Goal: Task Accomplishment & Management: Complete application form

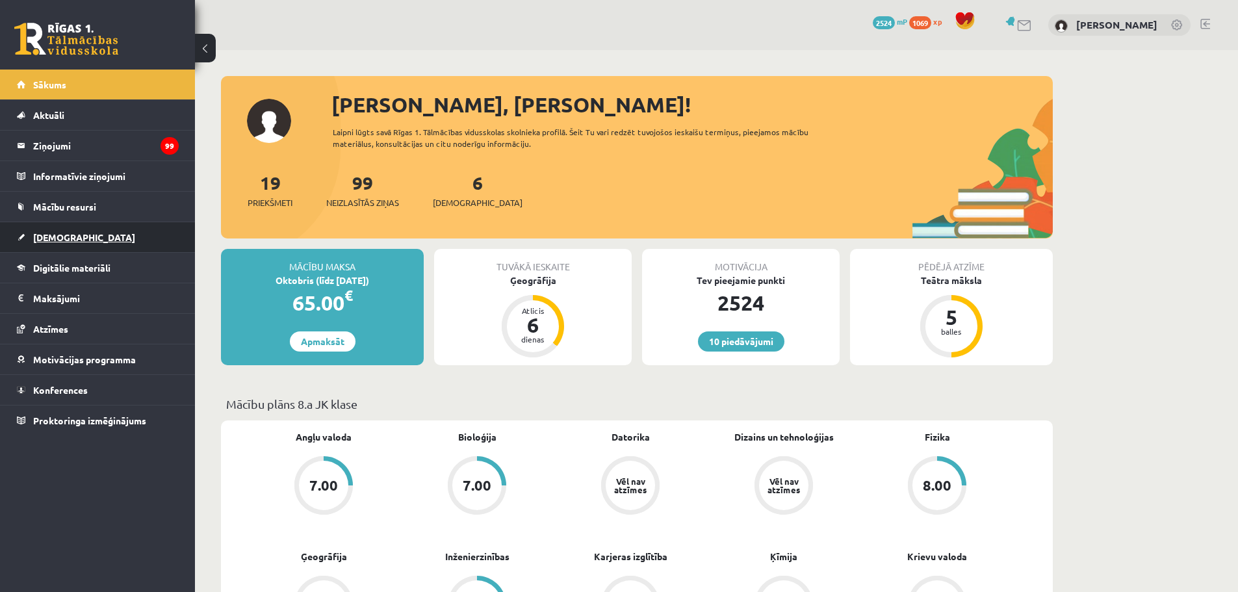
click at [67, 242] on span "[DEMOGRAPHIC_DATA]" at bounding box center [84, 237] width 102 height 12
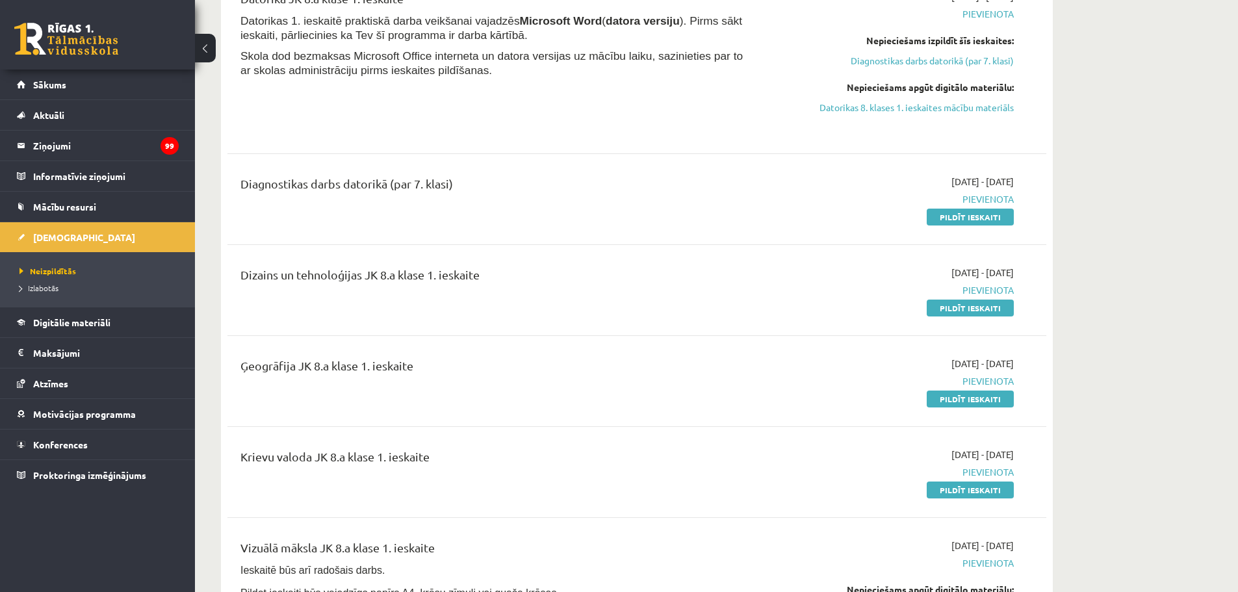
scroll to position [195, 0]
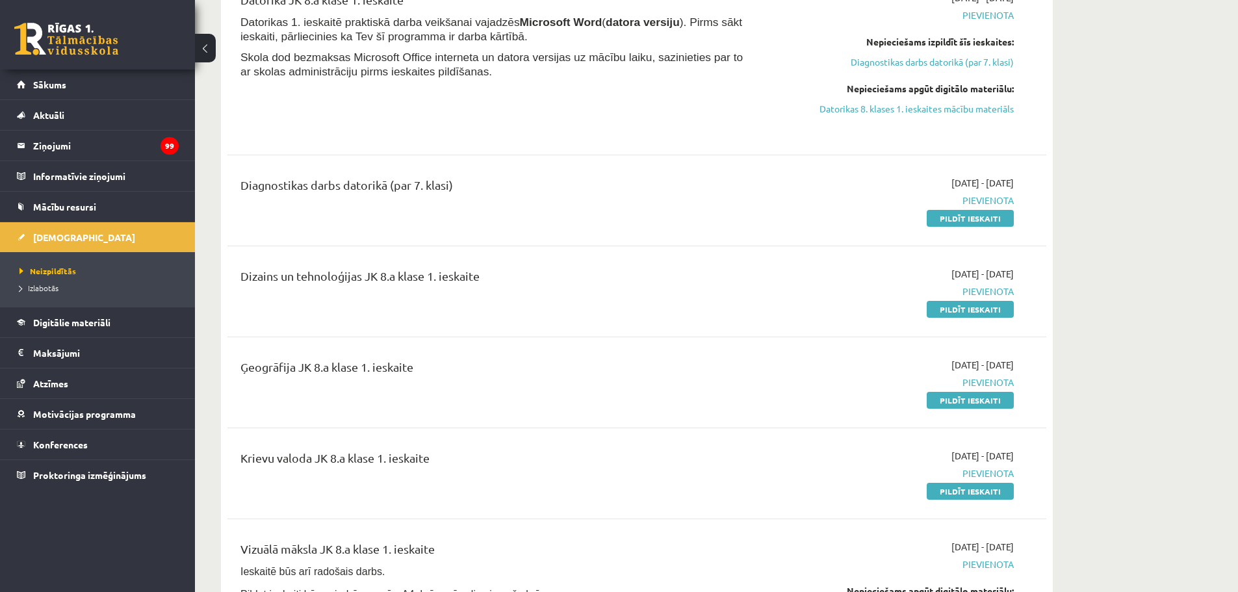
drag, startPoint x: 952, startPoint y: 220, endPoint x: 673, endPoint y: 44, distance: 330.4
click at [952, 220] on link "Pildīt ieskaiti" at bounding box center [970, 218] width 87 height 17
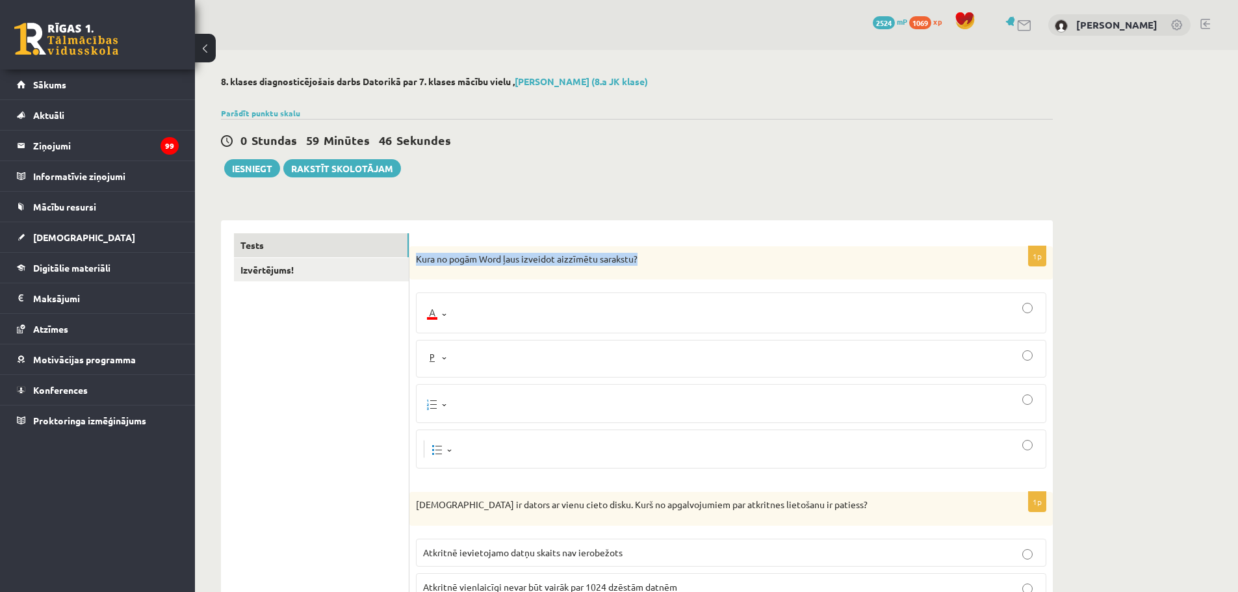
drag, startPoint x: 418, startPoint y: 257, endPoint x: 642, endPoint y: 250, distance: 223.7
click at [642, 250] on div "Kura no pogām Word ļaus izveidot aizzīmētu sarakstu?" at bounding box center [732, 263] width 644 height 34
copy p "Kura no pogām Word ļaus izveidot aizzīmētu sarakstu?"
click at [445, 410] on img at bounding box center [435, 404] width 25 height 18
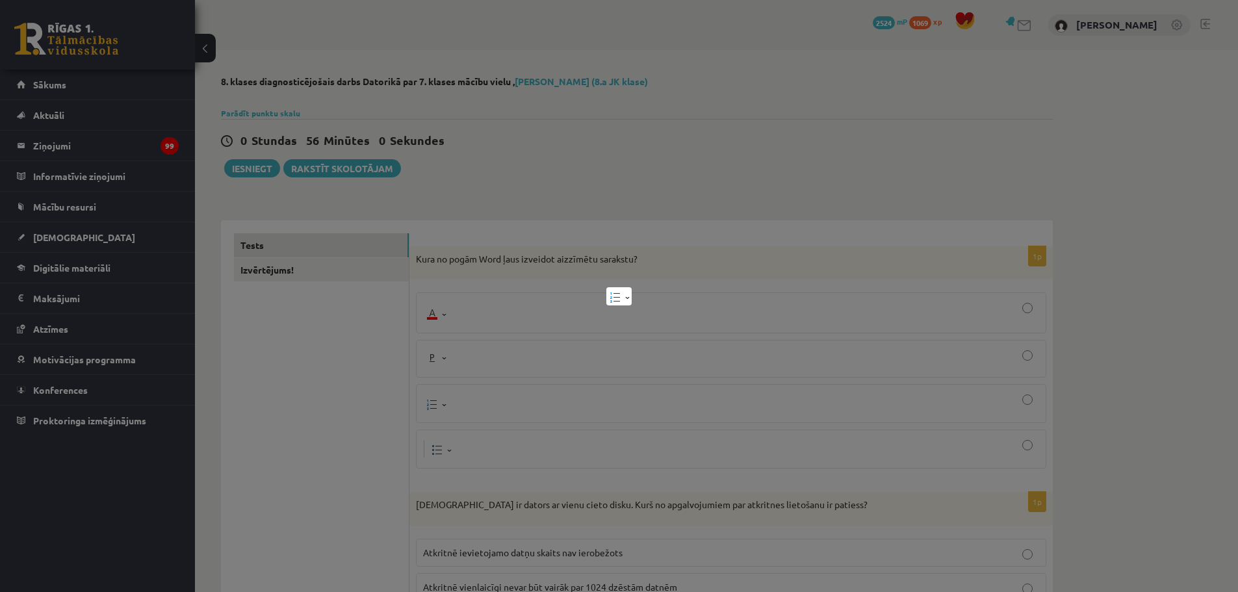
click at [1034, 401] on div at bounding box center [619, 296] width 1238 height 592
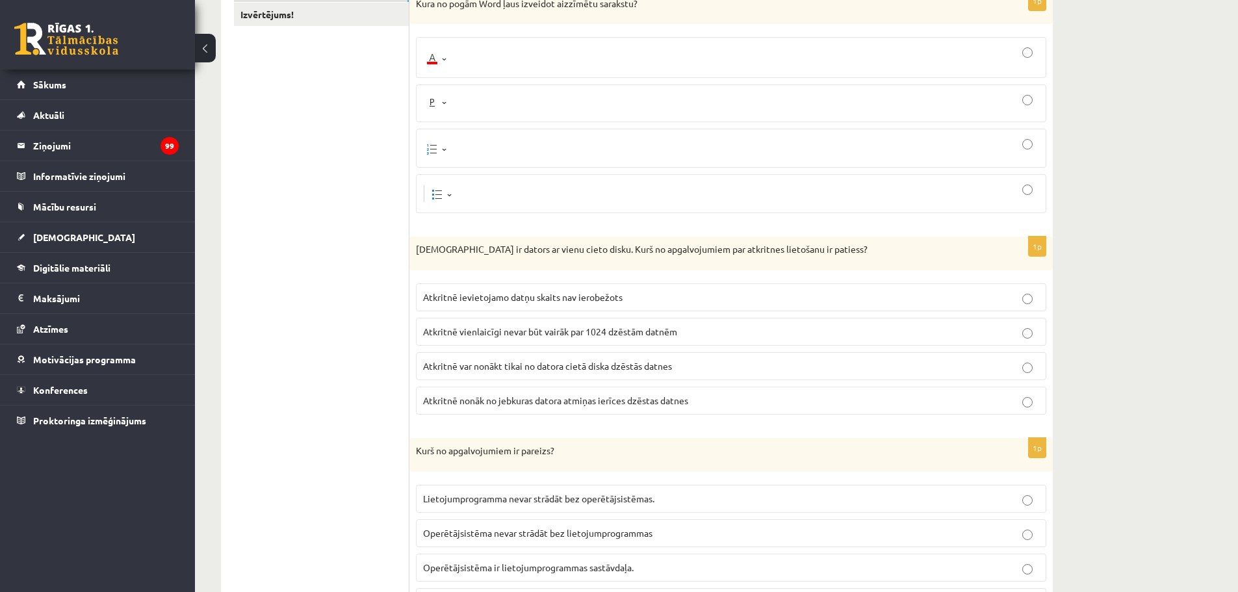
scroll to position [260, 0]
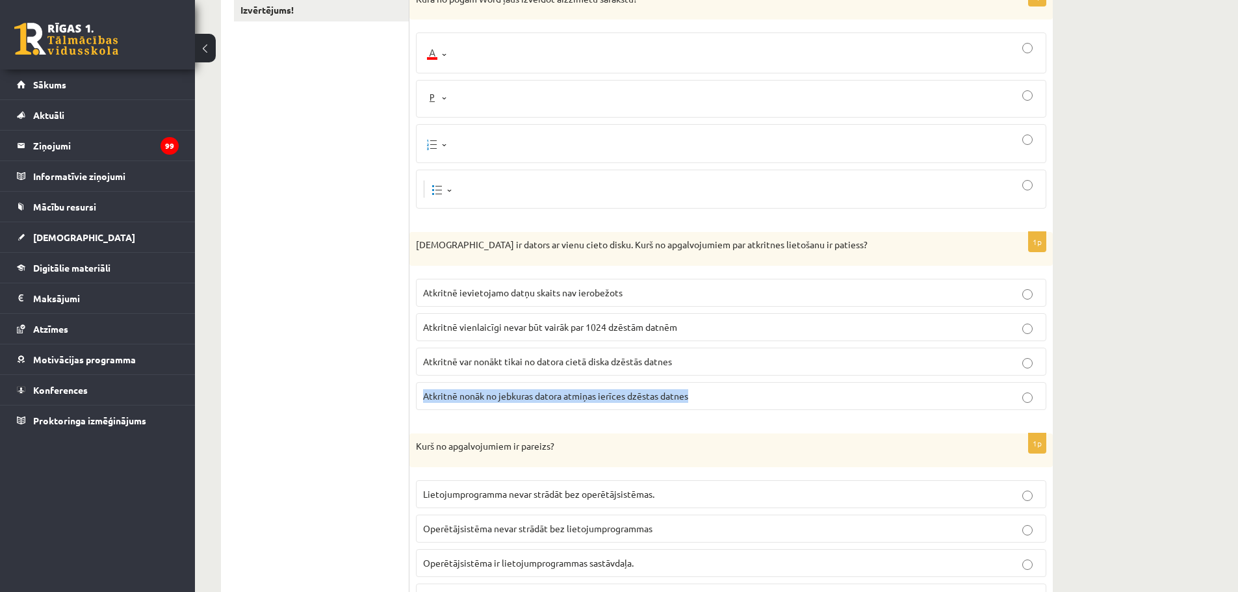
drag, startPoint x: 424, startPoint y: 391, endPoint x: 710, endPoint y: 400, distance: 286.2
click at [710, 400] on p "Atkritnē nonāk no jebkuras datora atmiņas ierīces dzēstas datnes" at bounding box center [731, 396] width 616 height 14
copy span "Atkritnē nonāk no jebkuras datora atmiņas ierīces dzēstas datnes"
click at [1011, 395] on p "Atkritnē nonāk no jebkuras datora atmiņas ierīces dzēstas datnes" at bounding box center [731, 396] width 616 height 14
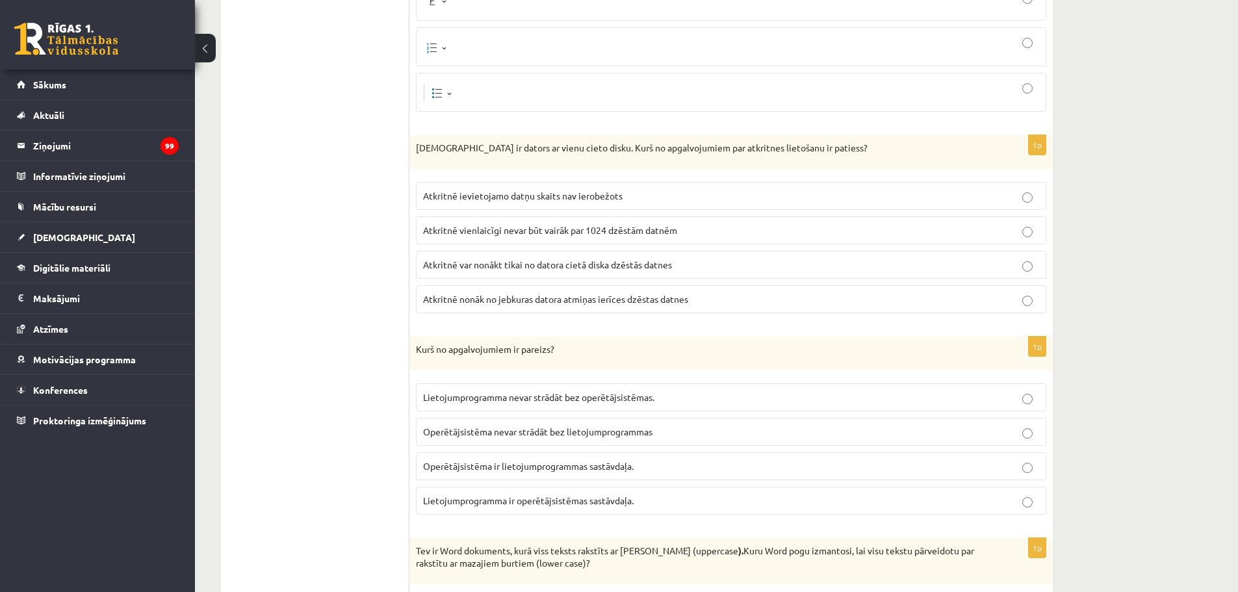
scroll to position [455, 0]
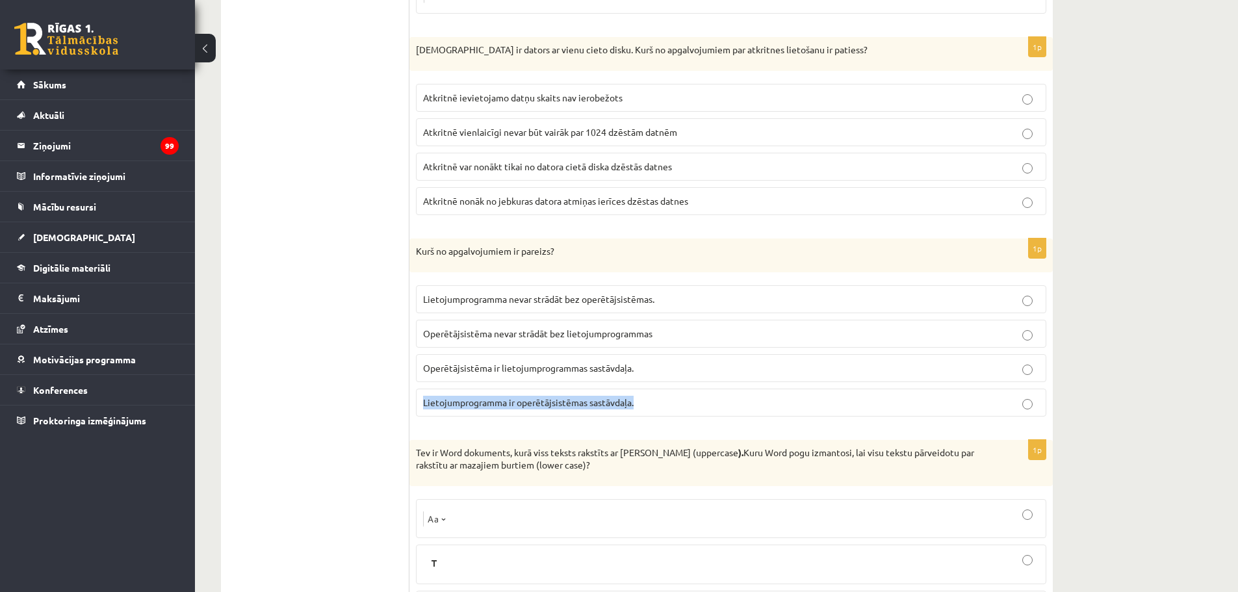
drag, startPoint x: 423, startPoint y: 398, endPoint x: 646, endPoint y: 395, distance: 223.6
click at [646, 395] on label "Lietojumprogramma ir operētājsistēmas sastāvdaļa." at bounding box center [731, 403] width 631 height 28
copy span "Lietojumprogramma ir operētājsistēmas sastāvdaļa."
click at [531, 302] on span "Lietojumprogramma nevar strādāt bez operētājsistēmas." at bounding box center [538, 299] width 231 height 12
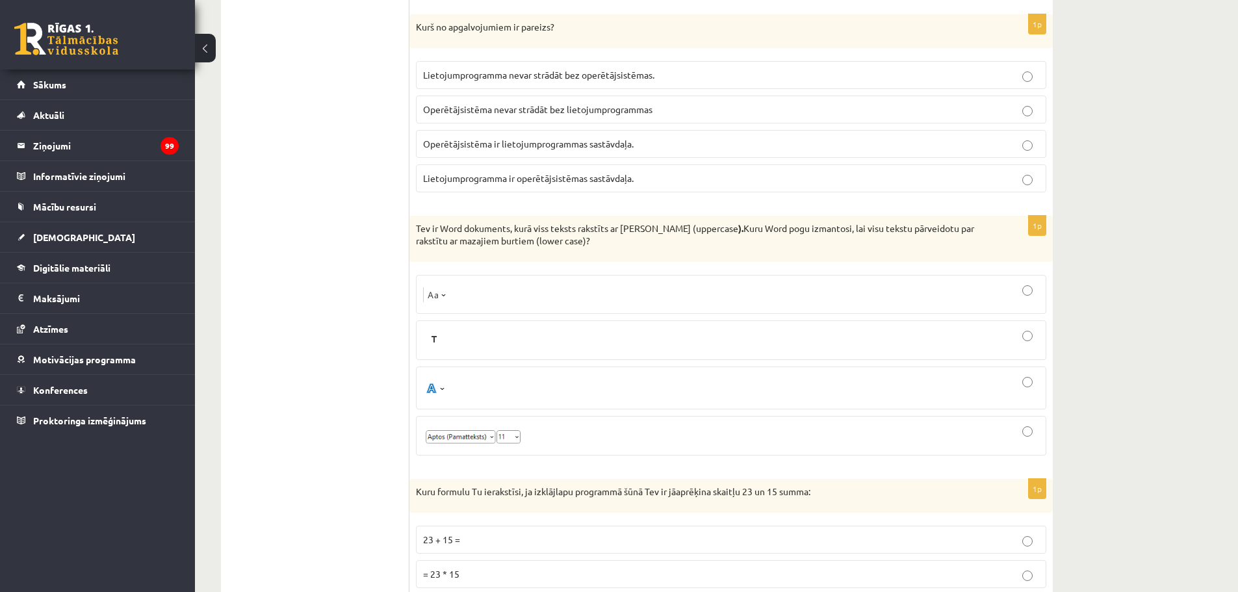
scroll to position [715, 0]
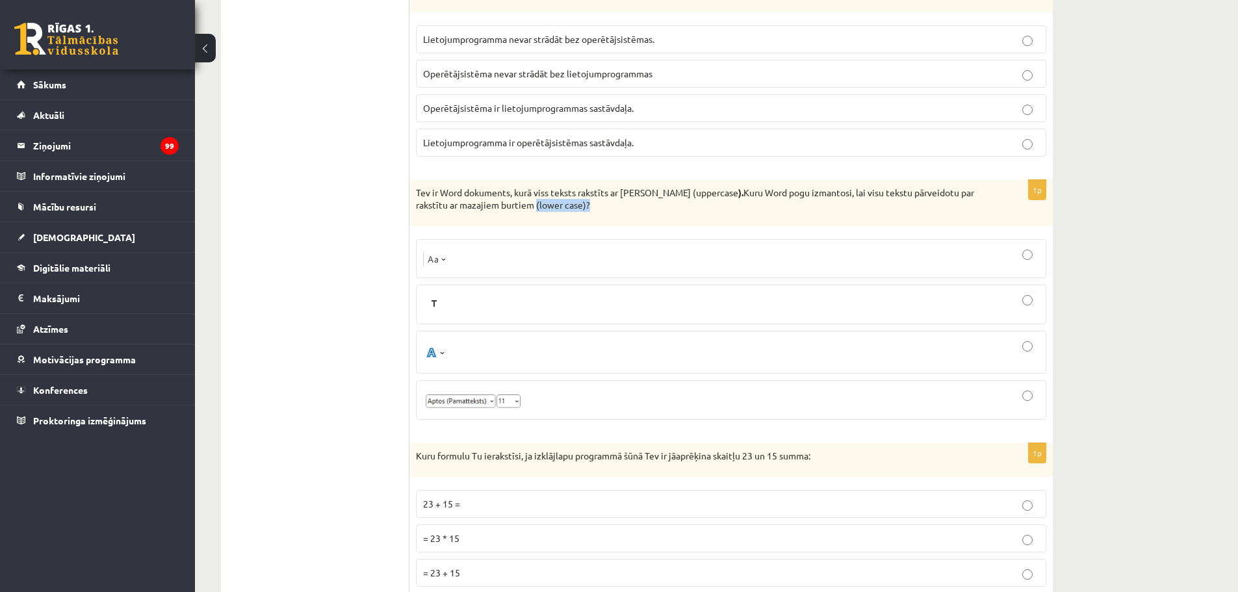
drag, startPoint x: 553, startPoint y: 203, endPoint x: 614, endPoint y: 202, distance: 61.1
click at [614, 202] on p "Tev ir Word dokuments, kurā viss teksts rakstīts ar Lielajiem burtiem (uppercas…" at bounding box center [699, 199] width 566 height 25
copy p "(lower case)?"
click at [461, 262] on div at bounding box center [731, 258] width 616 height 25
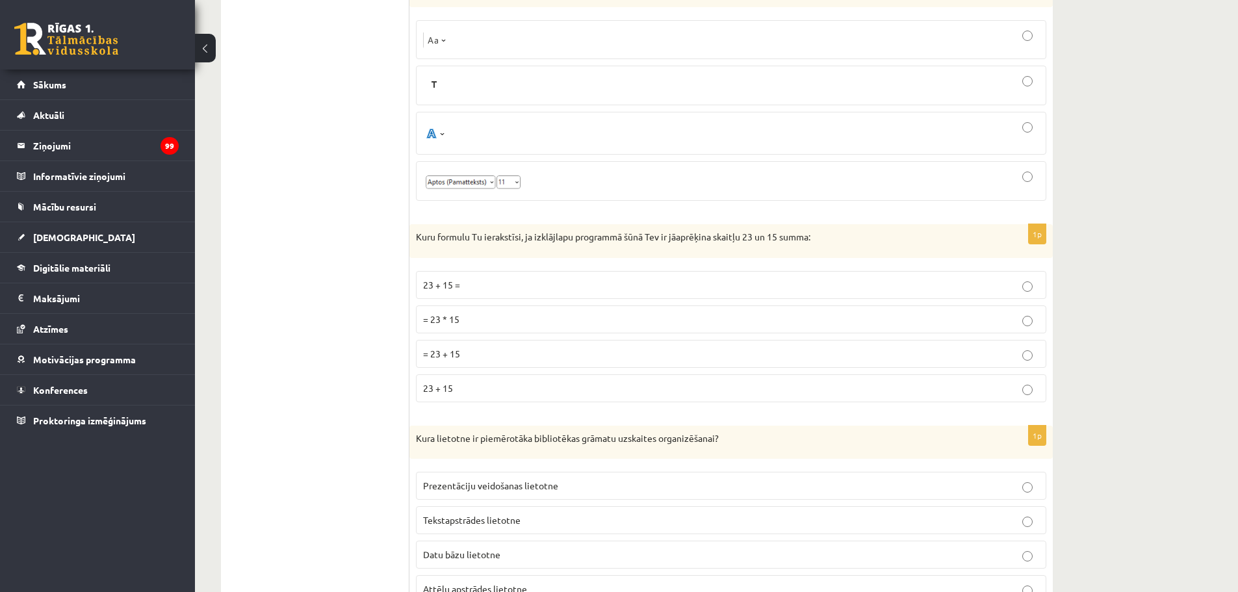
scroll to position [975, 0]
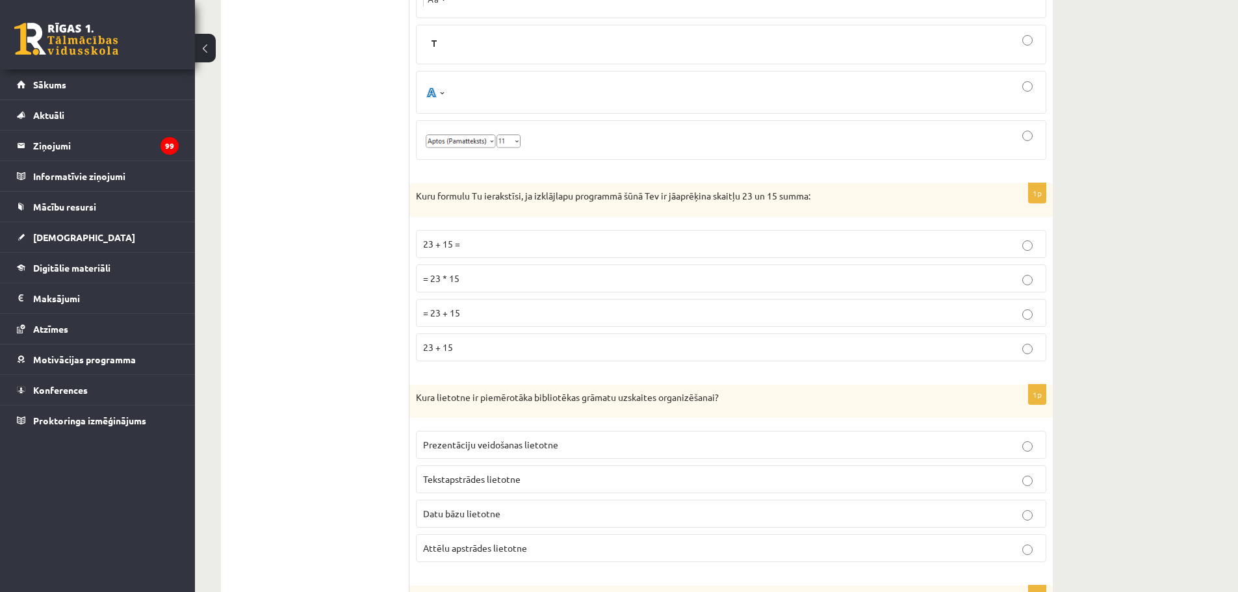
click at [458, 317] on span "= 23 + 15" at bounding box center [441, 313] width 37 height 12
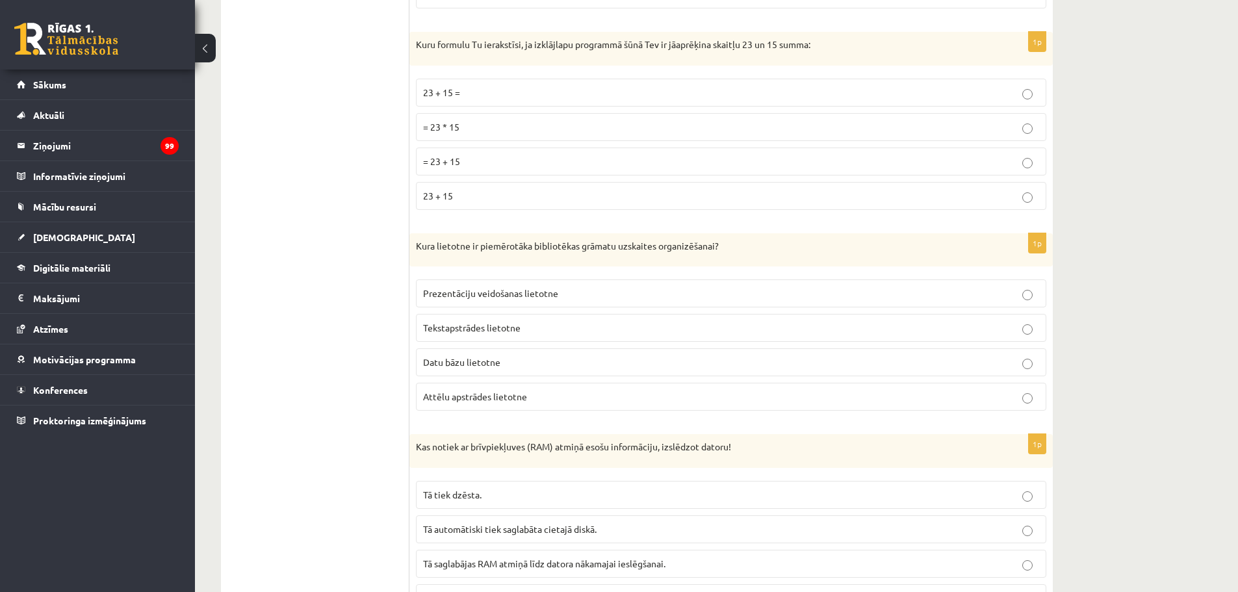
scroll to position [1170, 0]
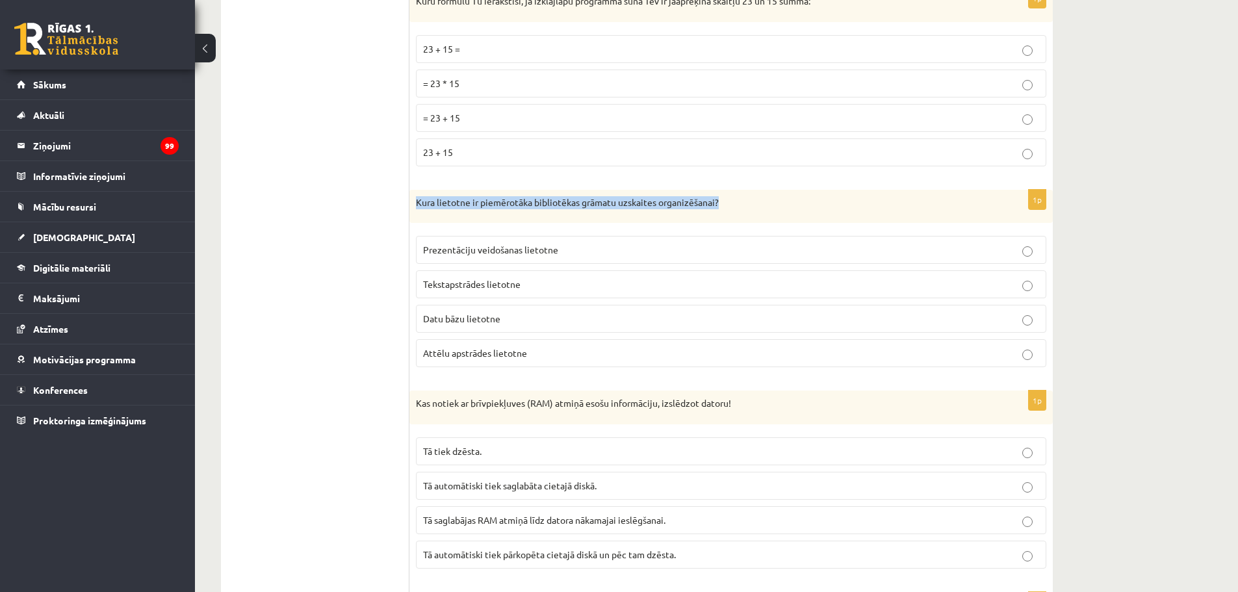
drag, startPoint x: 419, startPoint y: 201, endPoint x: 729, endPoint y: 186, distance: 311.1
copy p "Kura lietotne ir piemērotāka bibliotēkas grāmatu uzskaites organizēšanai?"
click at [488, 317] on span "Datu bāzu lietotne" at bounding box center [461, 319] width 77 height 12
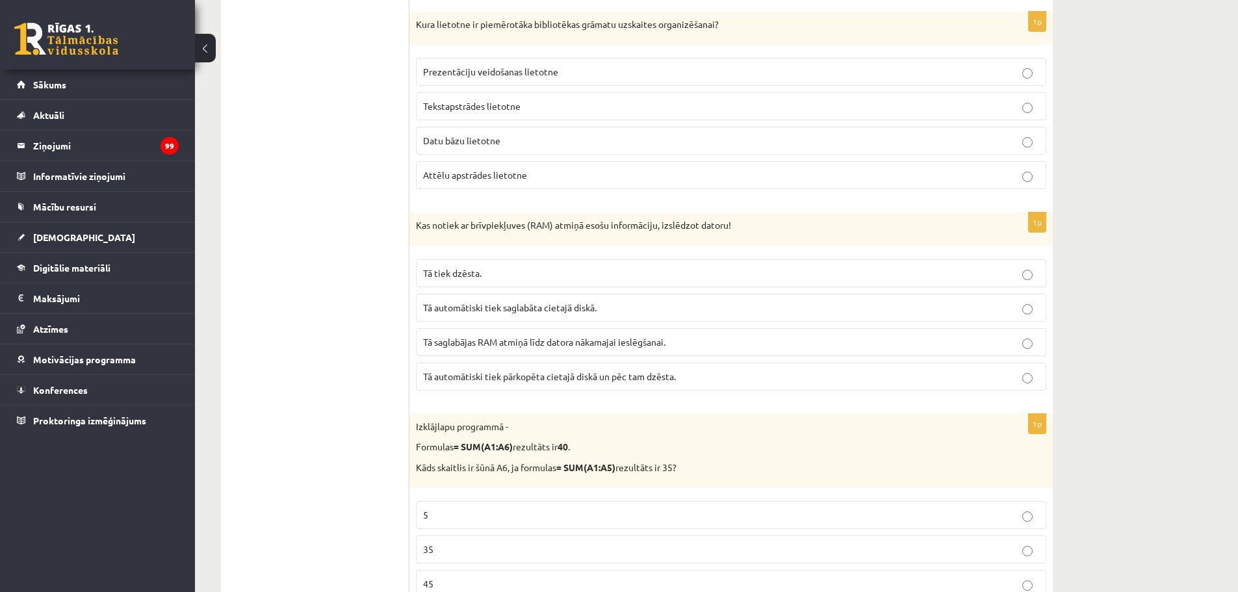
scroll to position [1365, 0]
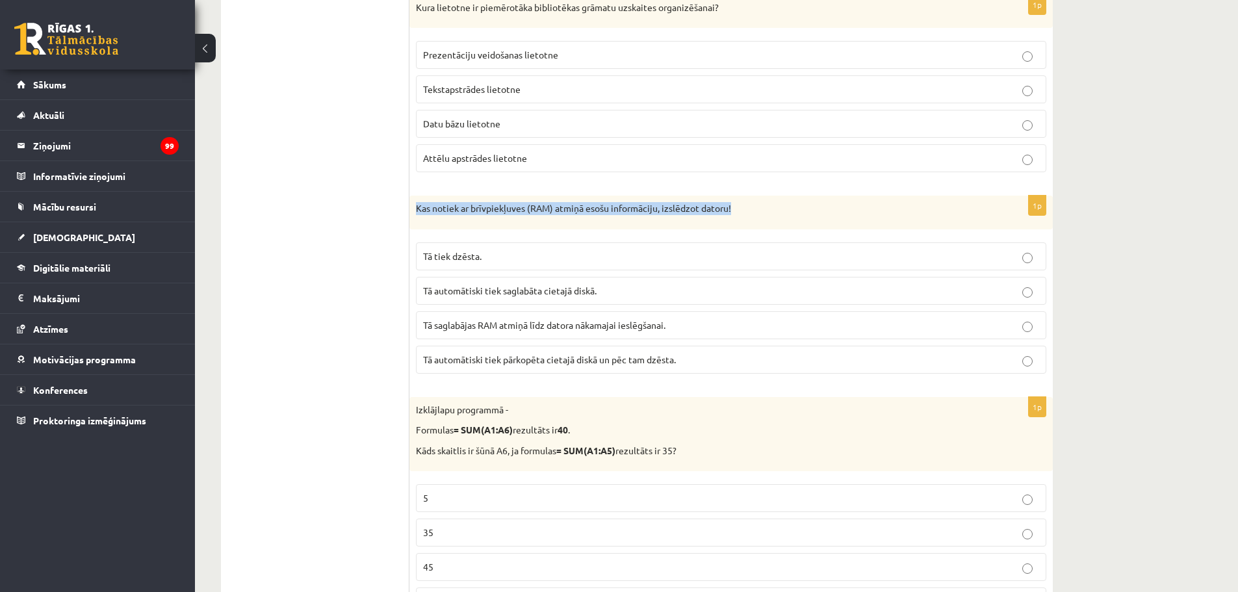
drag, startPoint x: 417, startPoint y: 207, endPoint x: 753, endPoint y: 211, distance: 336.8
click at [753, 211] on p "Kas notiek ar brīvpiekļuves (RAM) atmiņā esošu informāciju, izslēdzot datoru!" at bounding box center [699, 208] width 566 height 13
copy p "Kas notiek ar brīvpiekļuves (RAM) atmiņā esošu informāciju, izslēdzot datoru!"
click at [557, 326] on span "Tā saglabājas RAM atmiņā līdz datora nākamajai ieslēgšanai." at bounding box center [544, 325] width 242 height 12
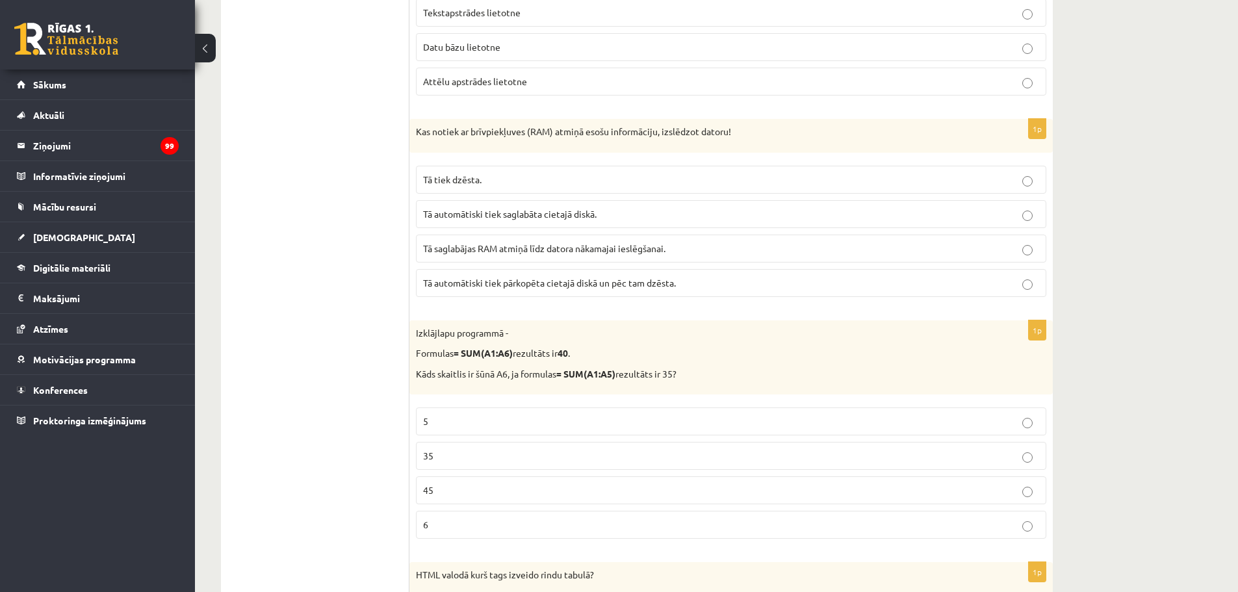
scroll to position [1560, 0]
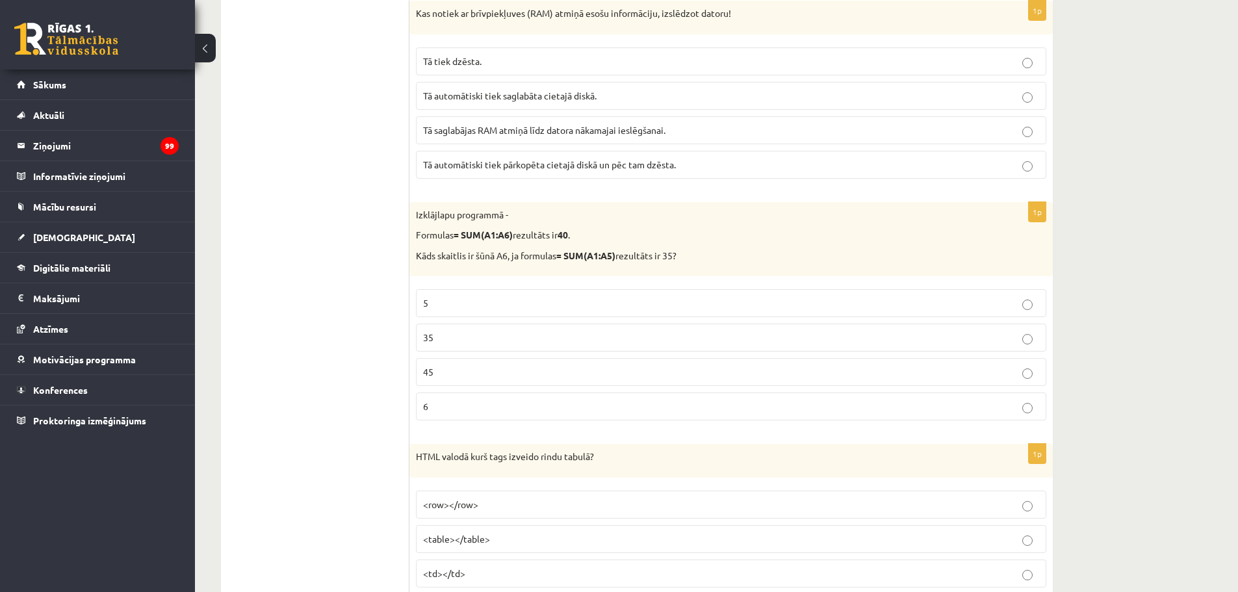
click at [606, 297] on p "5" at bounding box center [731, 303] width 616 height 14
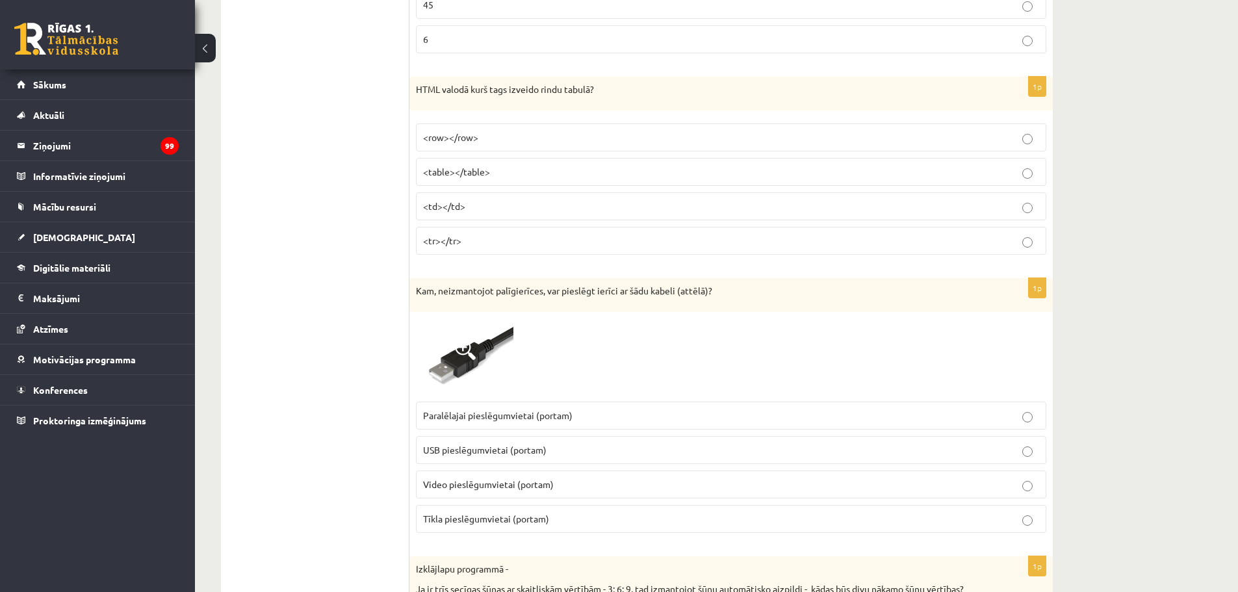
scroll to position [1950, 0]
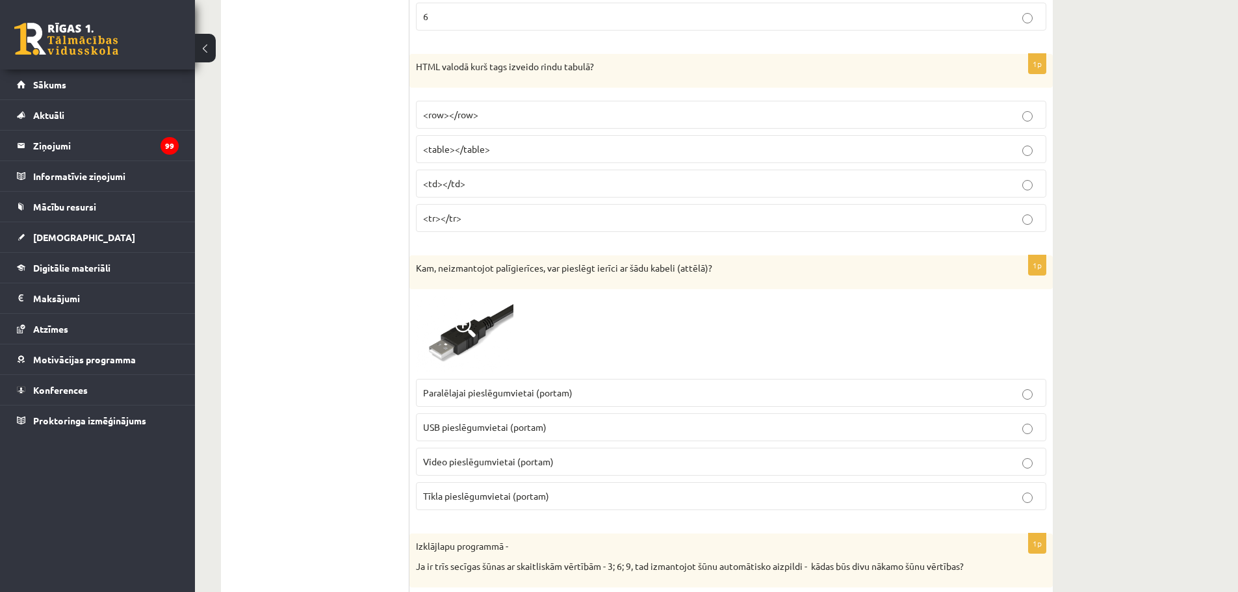
click at [440, 114] on span "<row></row>" at bounding box center [450, 115] width 55 height 12
click at [534, 426] on span "USB pieslēgumvietai (portam)" at bounding box center [485, 427] width 124 height 12
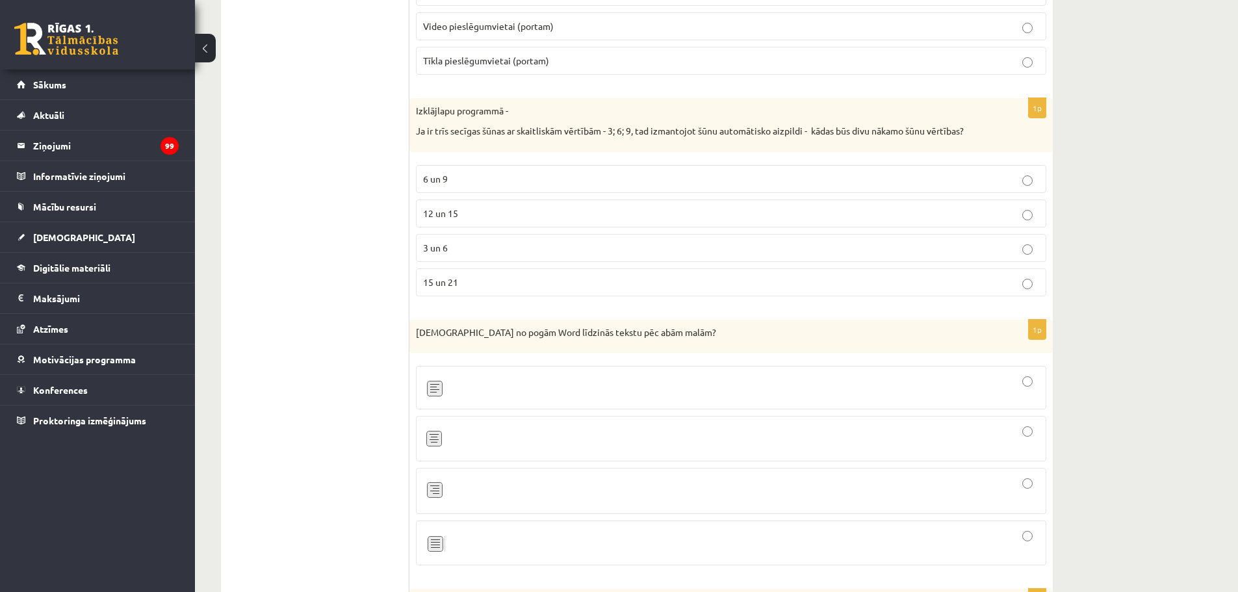
scroll to position [2405, 0]
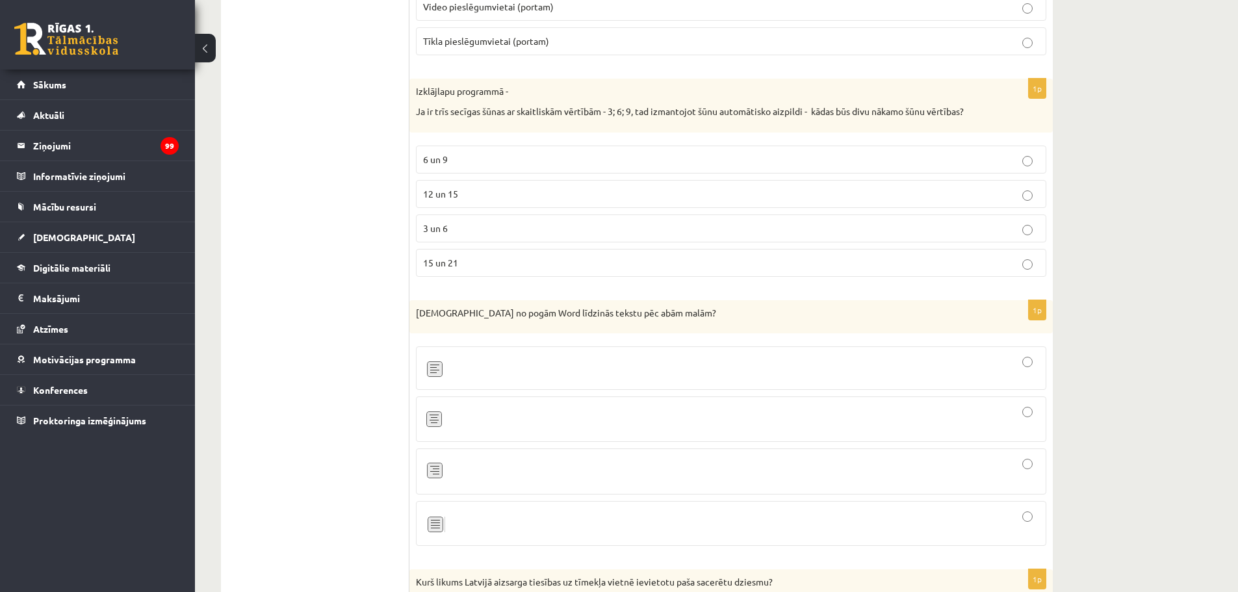
click at [482, 196] on p "12 un 15" at bounding box center [731, 194] width 616 height 14
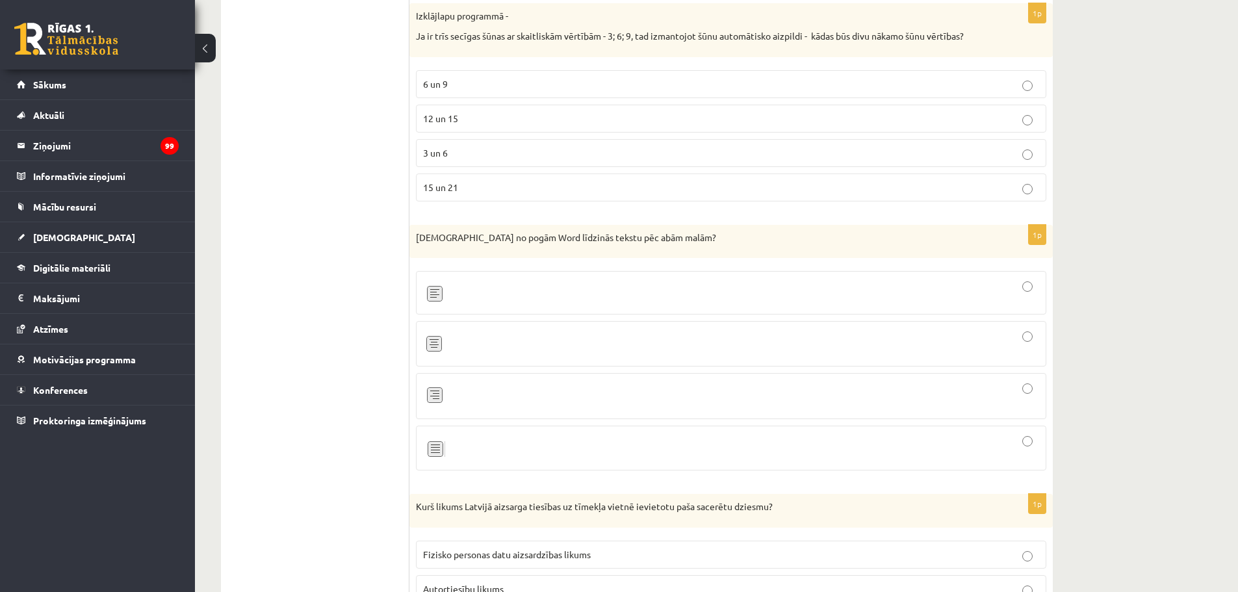
scroll to position [2535, 0]
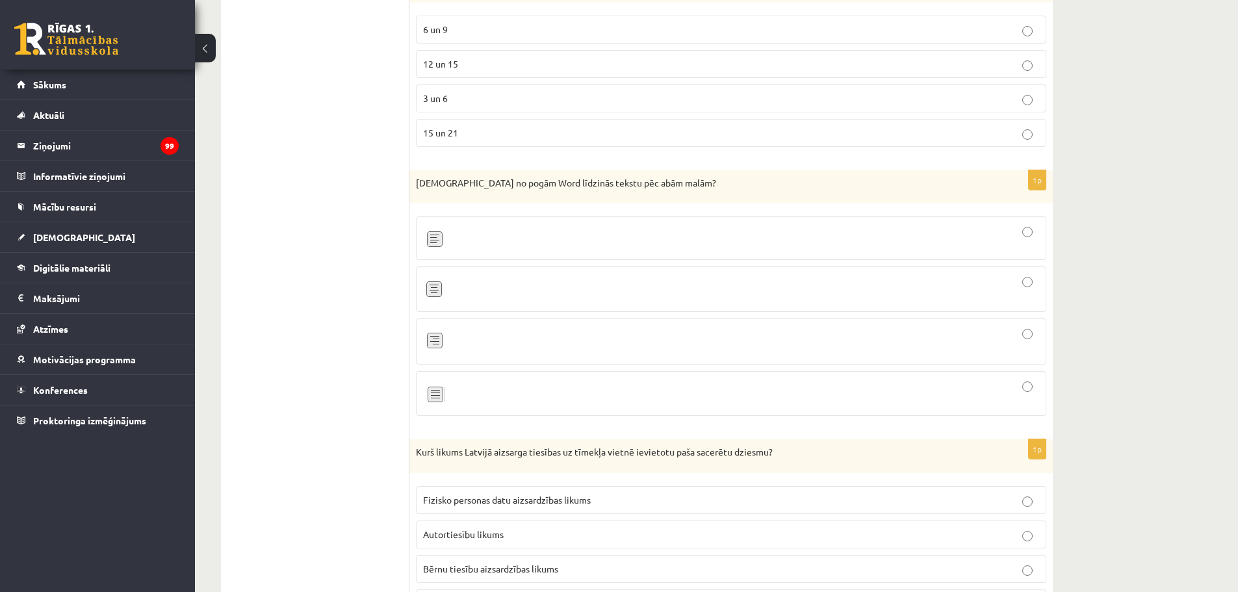
click at [439, 391] on img at bounding box center [434, 394] width 22 height 24
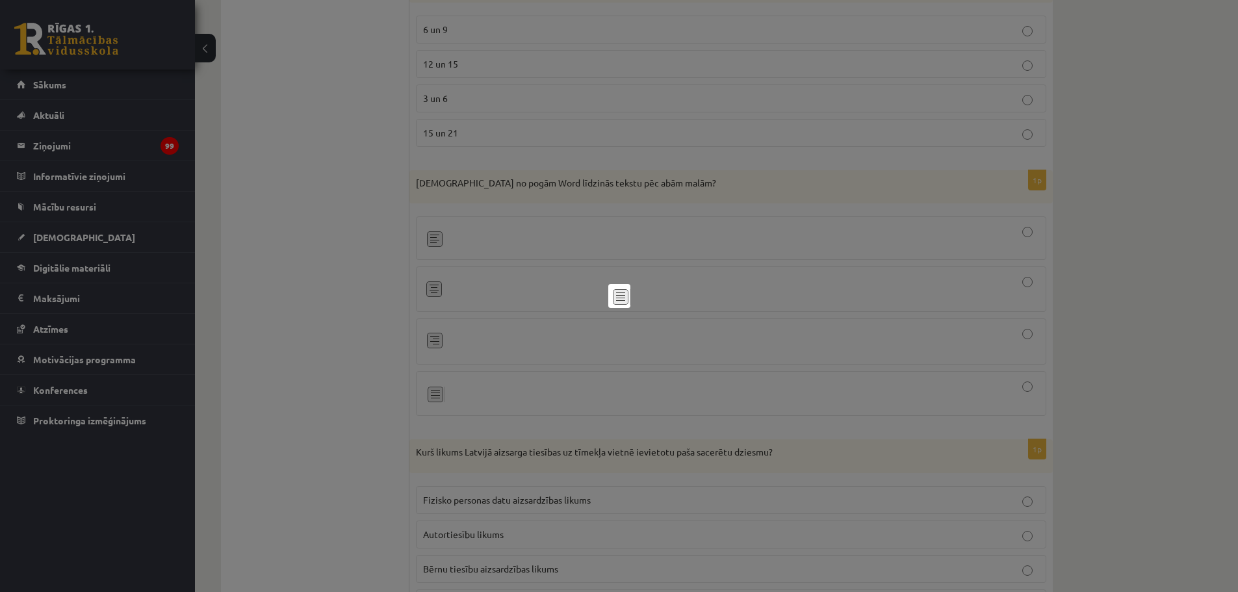
click at [1021, 389] on div at bounding box center [619, 296] width 1238 height 592
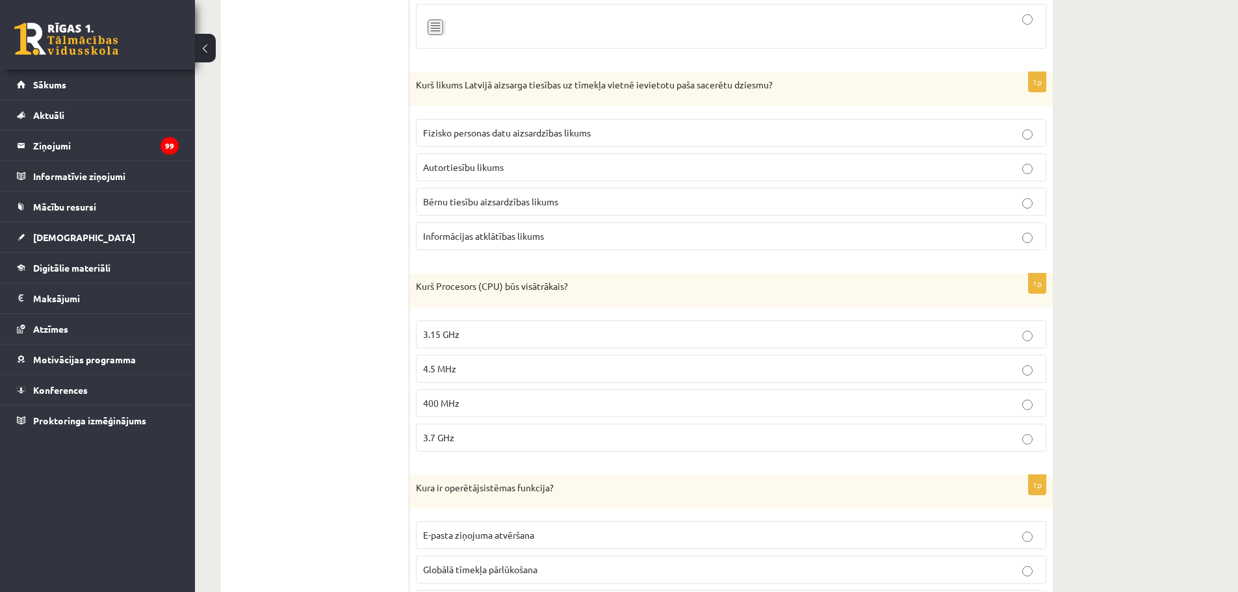
scroll to position [2925, 0]
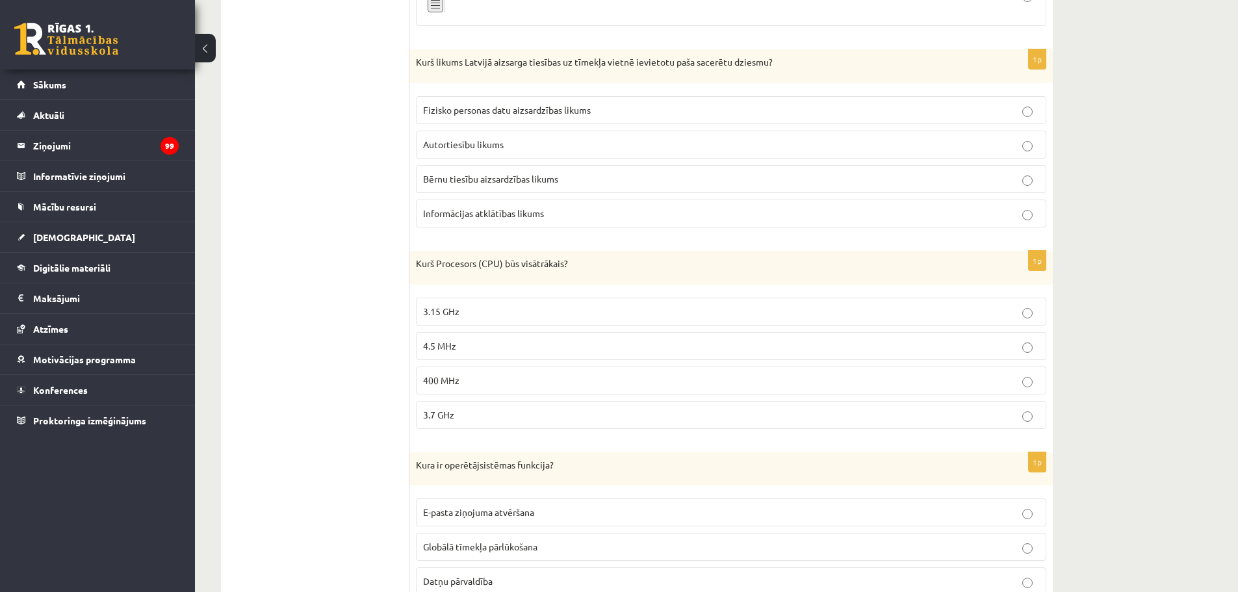
click at [483, 150] on span "Autortiesību likums" at bounding box center [463, 144] width 81 height 12
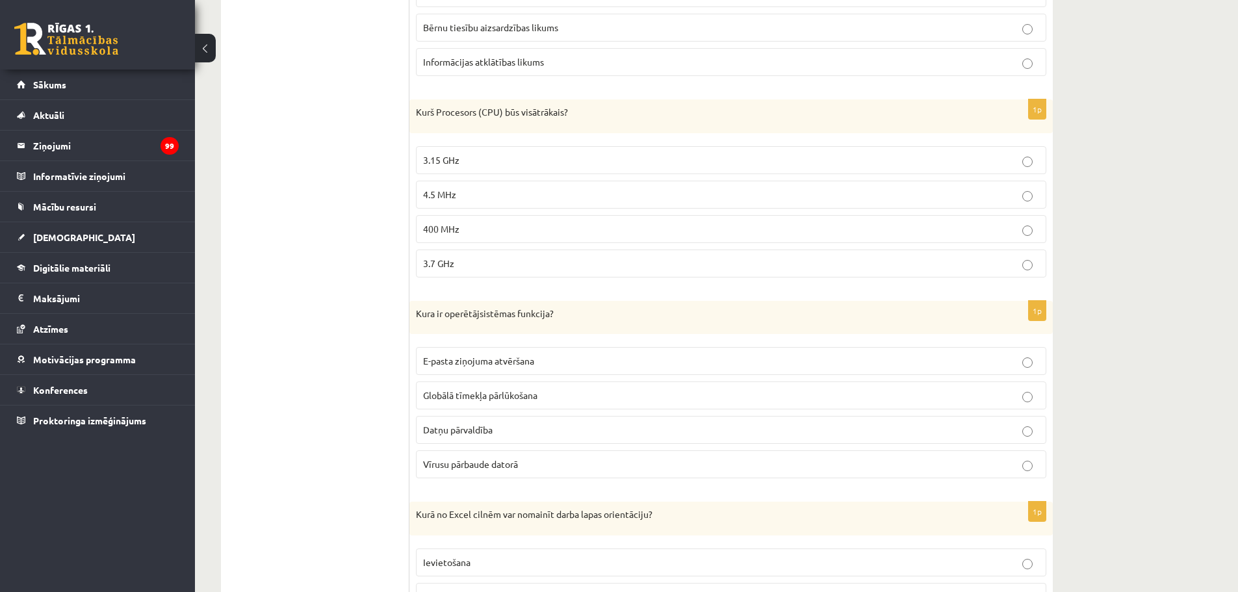
scroll to position [3120, 0]
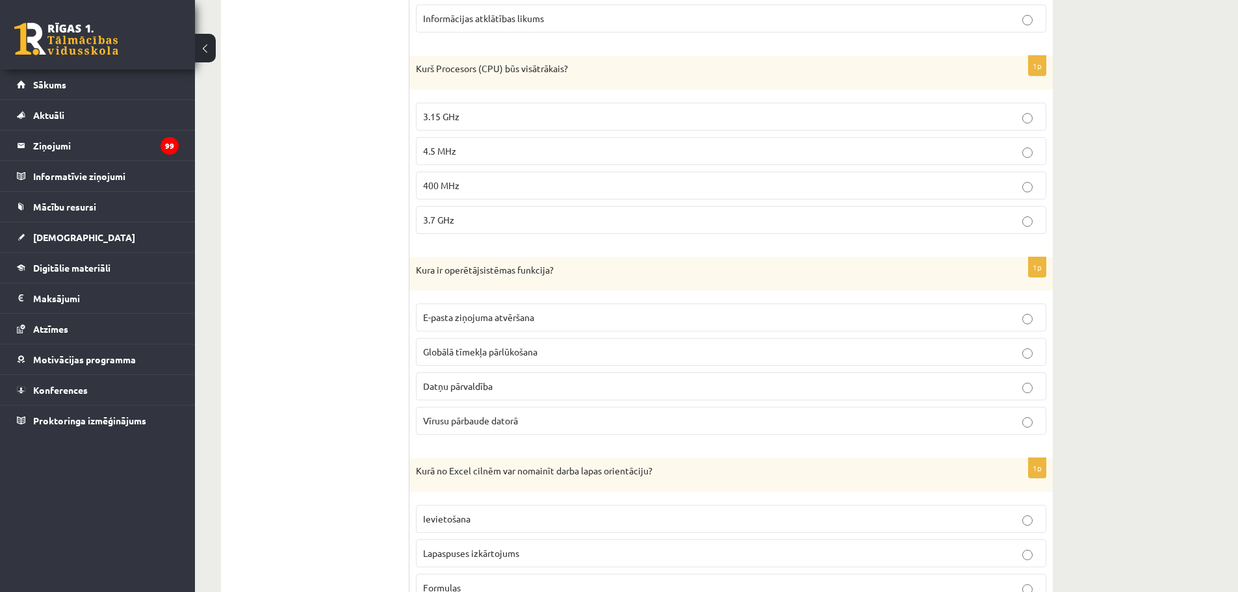
click at [465, 222] on p "3.7 GHz" at bounding box center [731, 220] width 616 height 14
drag, startPoint x: 482, startPoint y: 151, endPoint x: 434, endPoint y: 151, distance: 47.5
click at [434, 151] on p "4.5 MHz" at bounding box center [731, 151] width 616 height 14
click at [621, 65] on p "Kurš Procesors (CPU) būs visātrākais?" at bounding box center [699, 68] width 566 height 13
drag, startPoint x: 476, startPoint y: 148, endPoint x: 439, endPoint y: 151, distance: 37.2
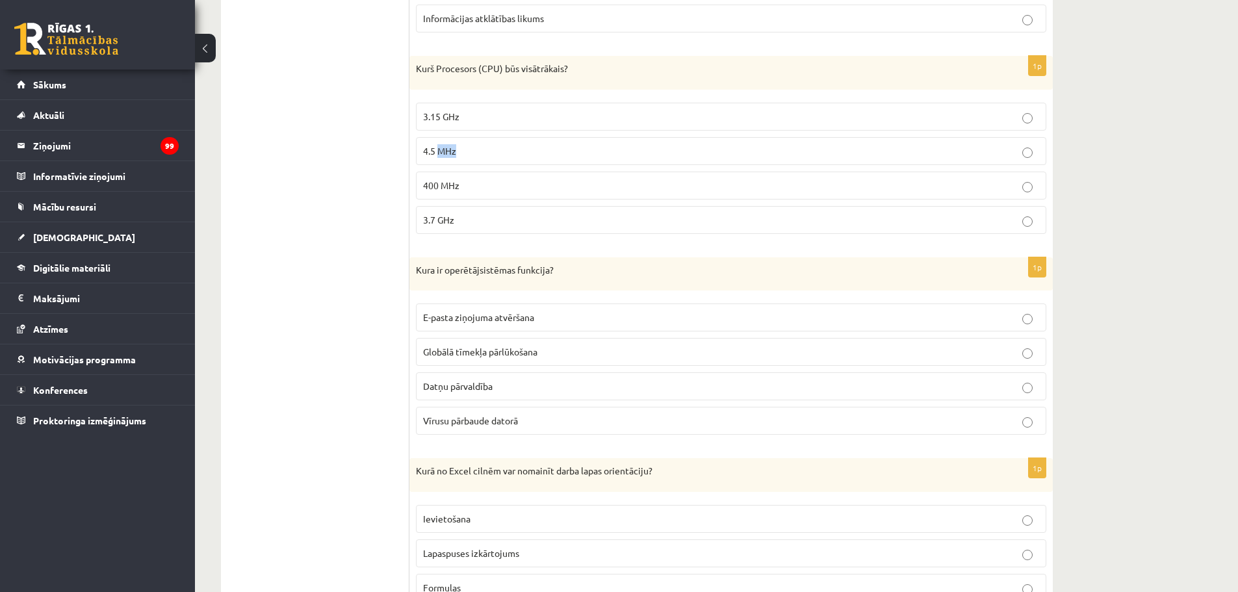
click at [439, 151] on p "4.5 MHz" at bounding box center [731, 151] width 616 height 14
copy span "MHz"
click at [482, 218] on p "3.7 GHz" at bounding box center [731, 220] width 616 height 14
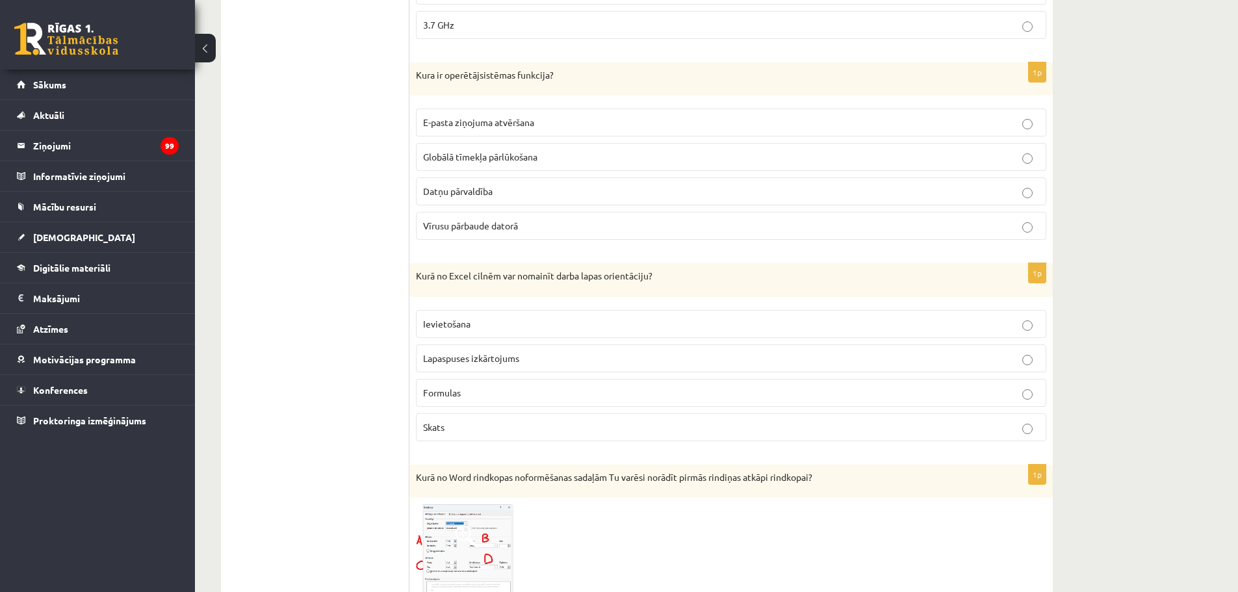
scroll to position [3380, 0]
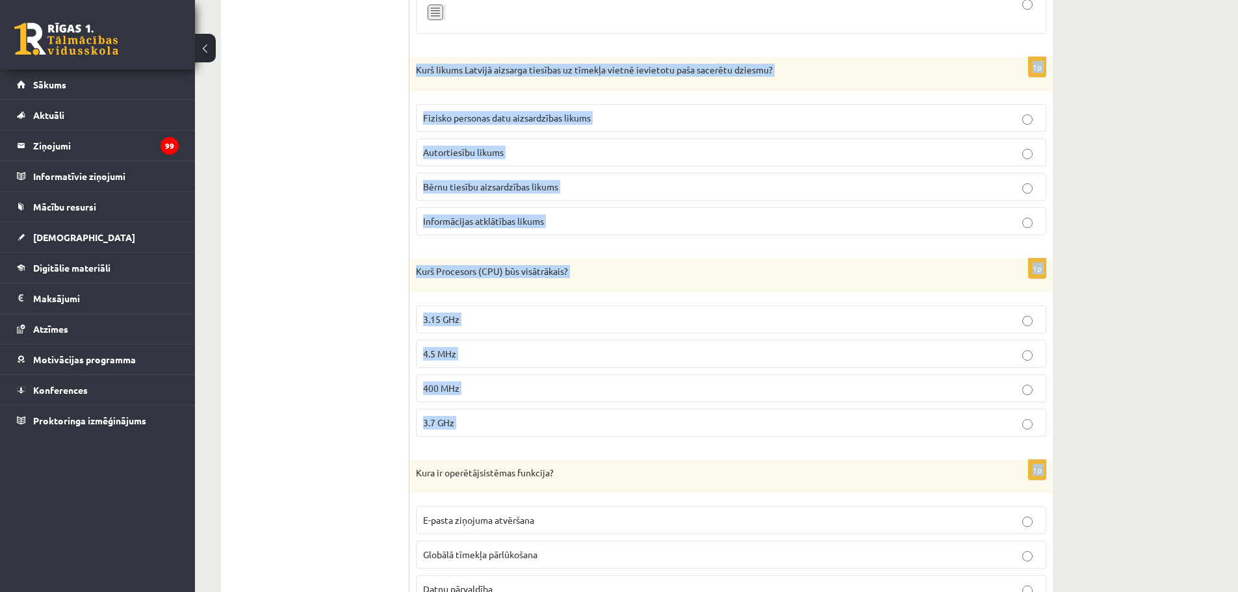
drag, startPoint x: 416, startPoint y: 5, endPoint x: 511, endPoint y: 4, distance: 94.9
click at [511, 4] on form "1p Kura no pogām Word ļaus izveidot aizzīmētu sarakstu? 1p Jānim ir dators ar v…" at bounding box center [732, 599] width 618 height 6566
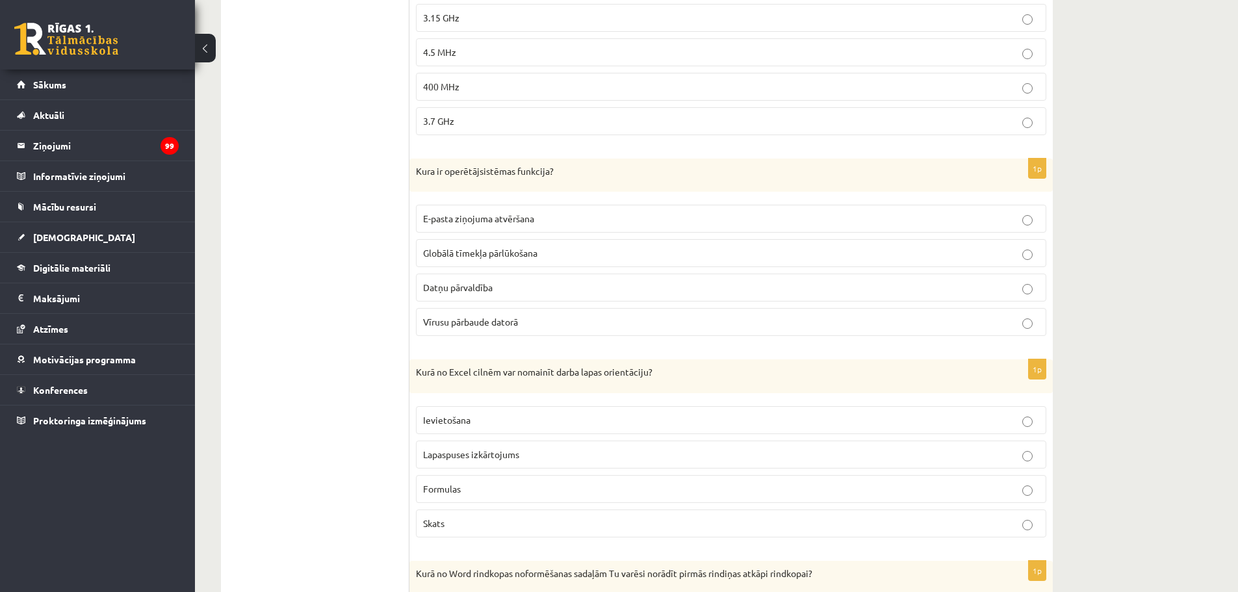
scroll to position [3215, 0]
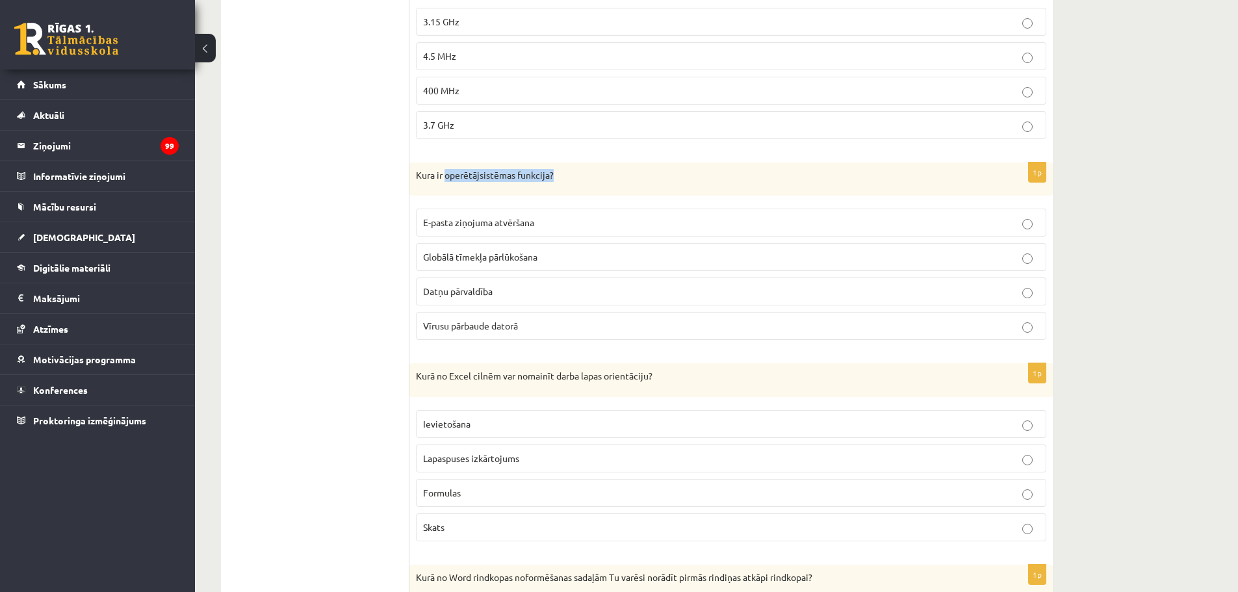
drag, startPoint x: 445, startPoint y: 174, endPoint x: 557, endPoint y: 177, distance: 111.8
click at [557, 177] on p "Kura ir operētājsistēmas funkcija?" at bounding box center [699, 175] width 566 height 13
copy p "operētājsistēmas funkcija?"
click at [476, 291] on span "Datņu pārvaldība" at bounding box center [458, 291] width 70 height 12
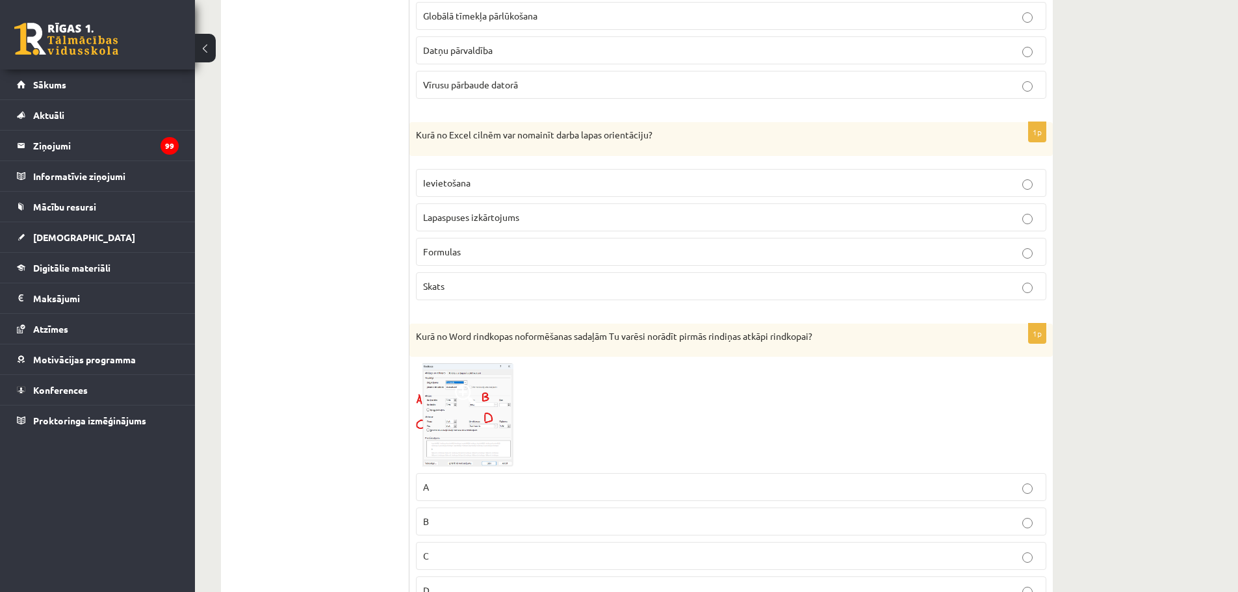
scroll to position [3475, 0]
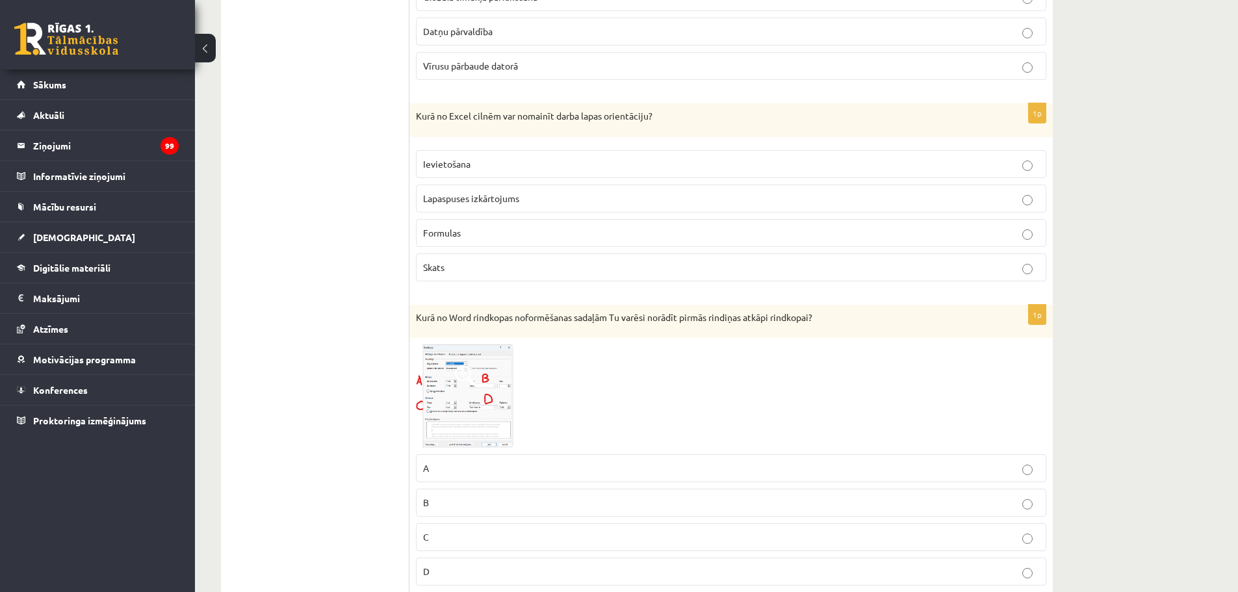
click at [474, 200] on span "Lapaspuses izkārtojums" at bounding box center [471, 198] width 96 height 12
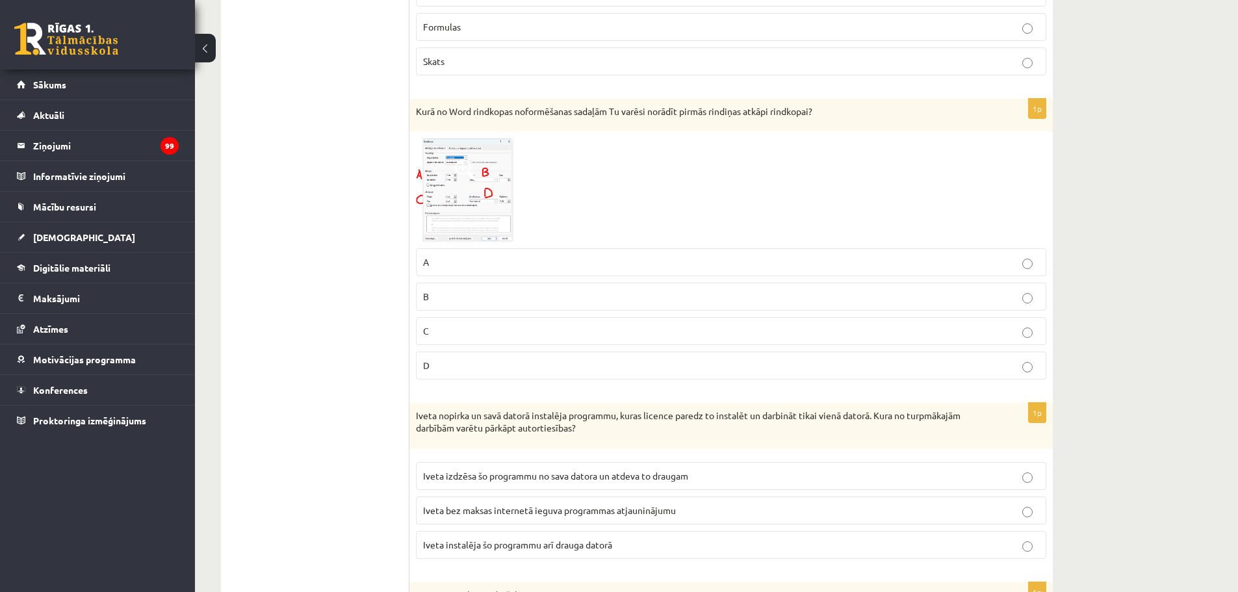
scroll to position [3735, 0]
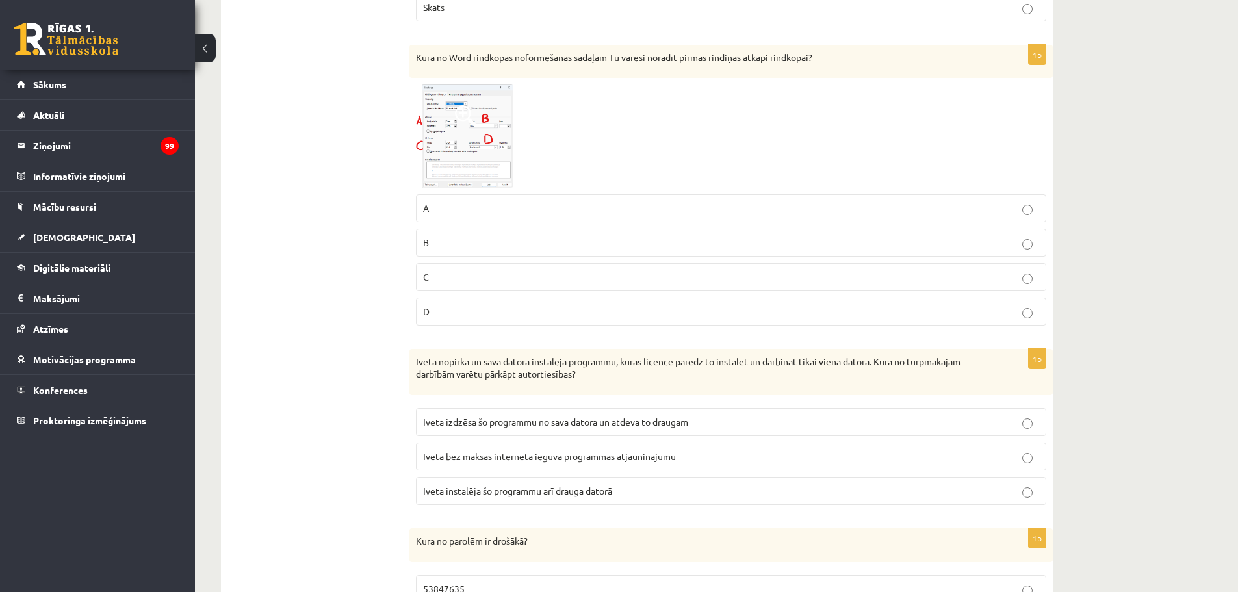
click at [467, 118] on span at bounding box center [465, 115] width 21 height 21
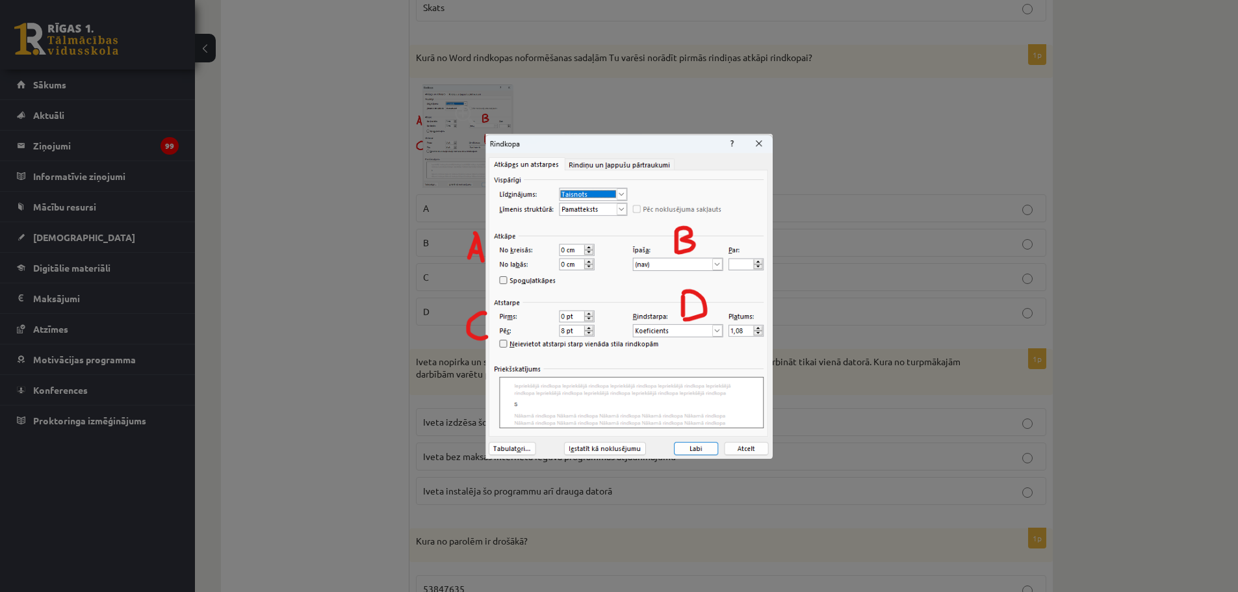
click at [776, 97] on div at bounding box center [619, 296] width 1238 height 592
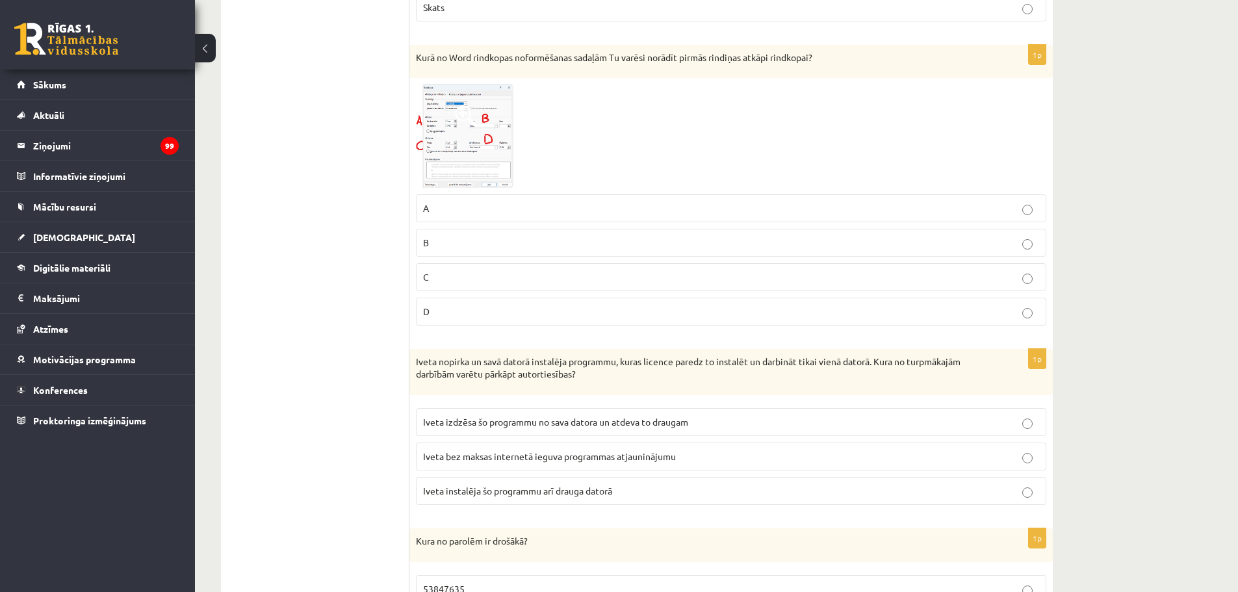
click at [491, 128] on img at bounding box center [465, 136] width 98 height 103
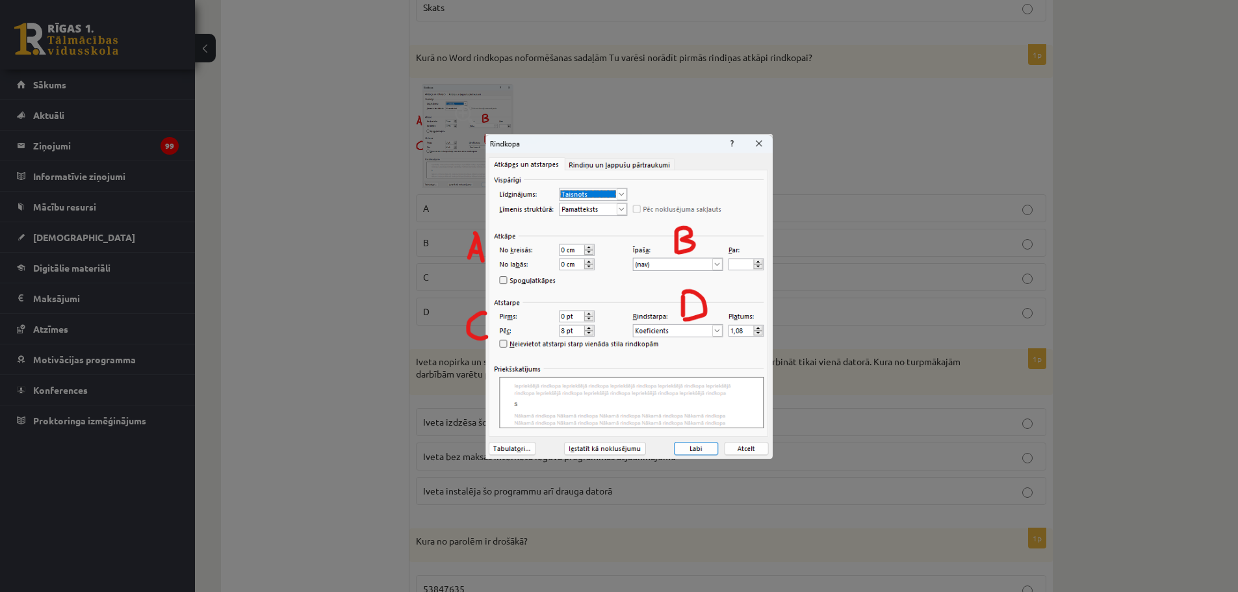
click at [763, 143] on img at bounding box center [618, 296] width 307 height 325
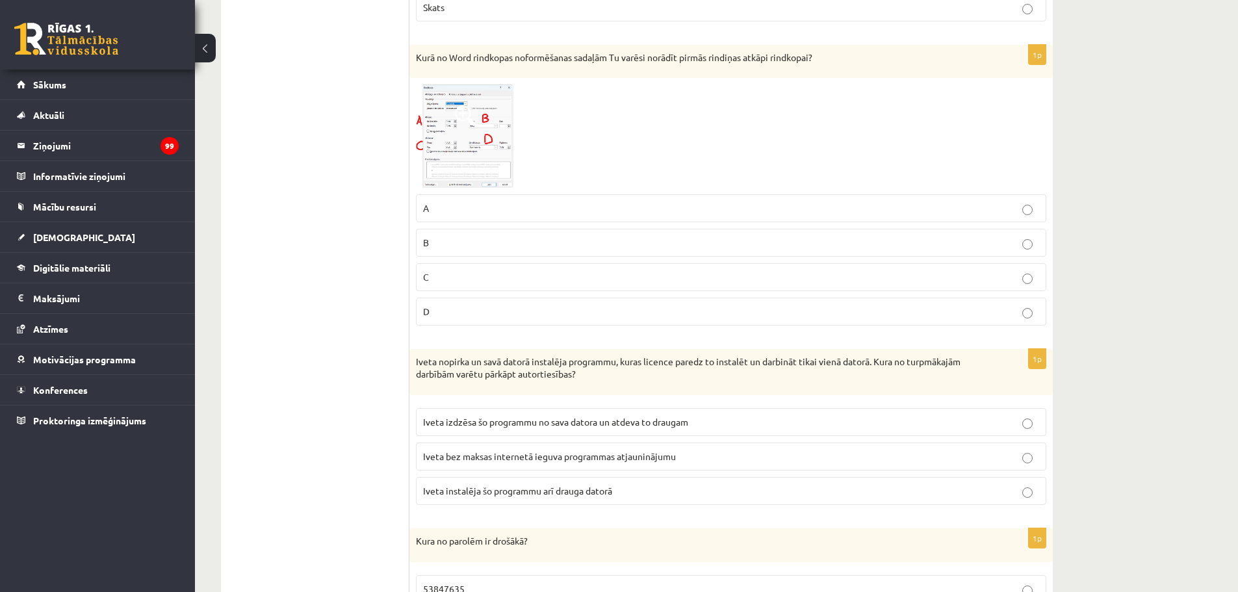
click at [560, 205] on p "A" at bounding box center [731, 209] width 616 height 14
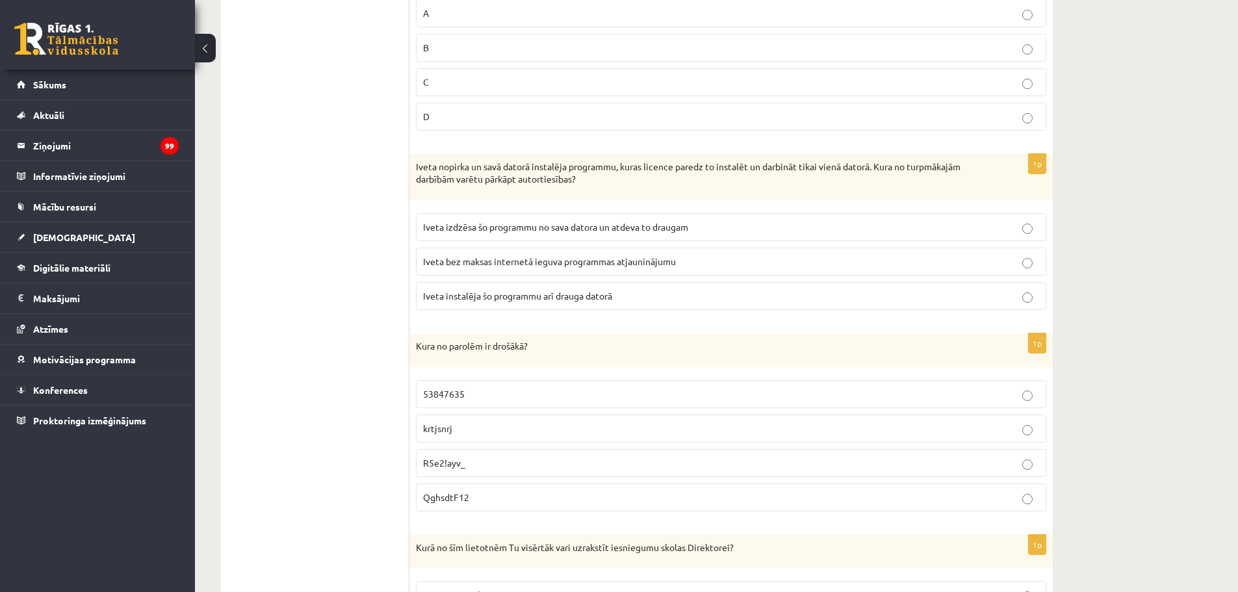
scroll to position [3995, 0]
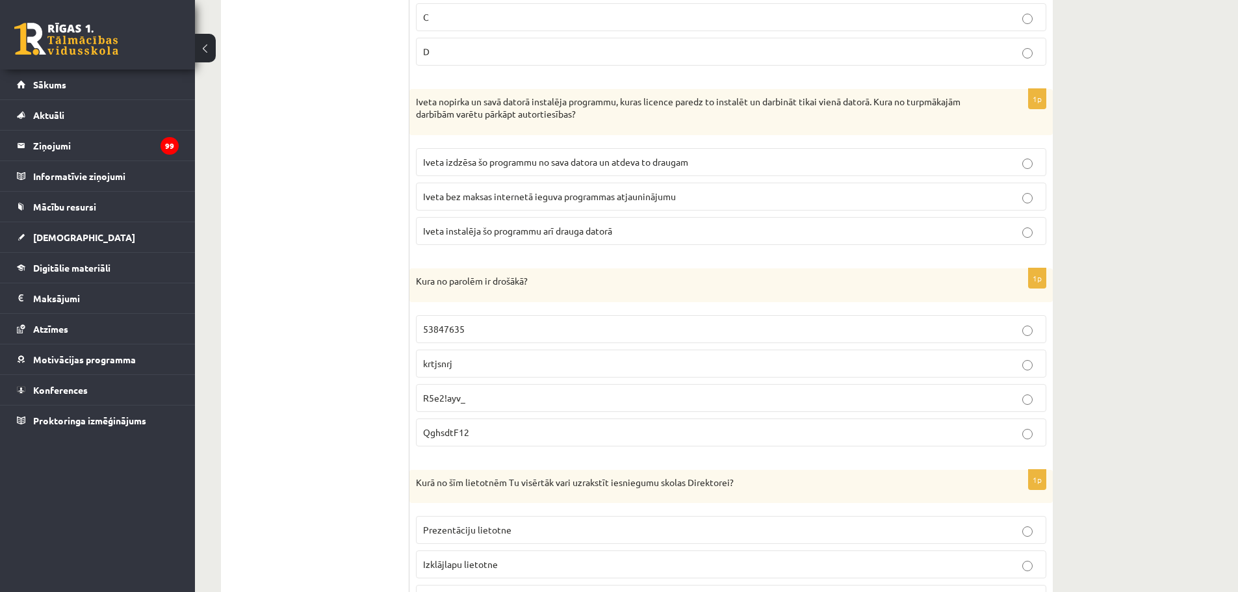
click at [580, 236] on span "Iveta instalēja šo programmu arī drauga datorā" at bounding box center [517, 231] width 189 height 12
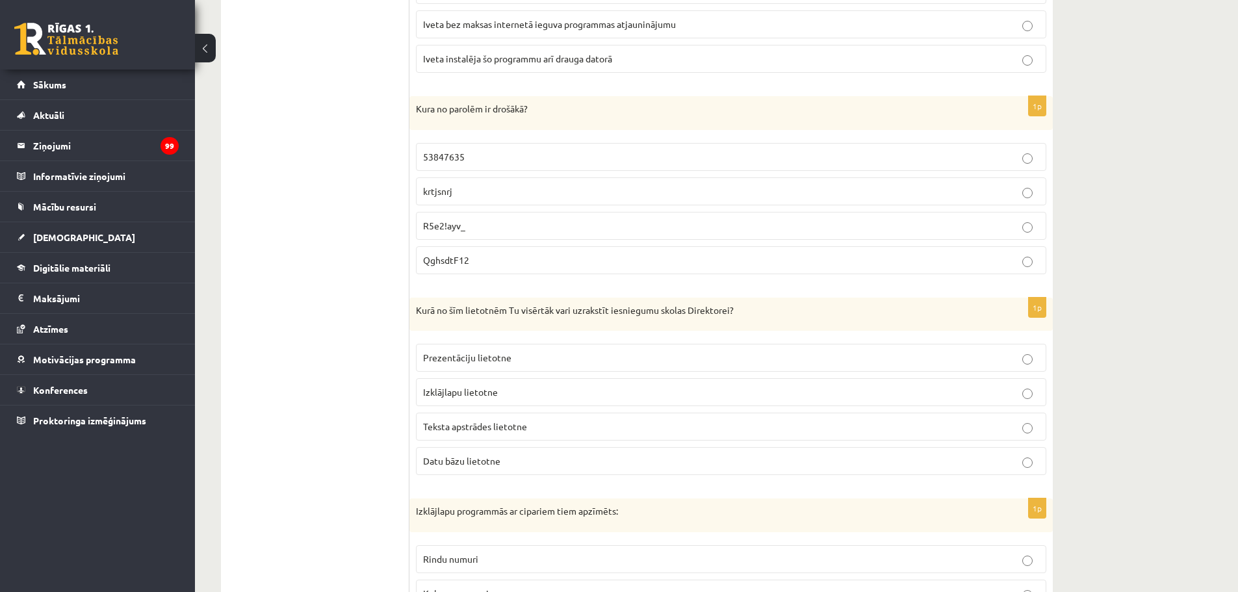
scroll to position [4190, 0]
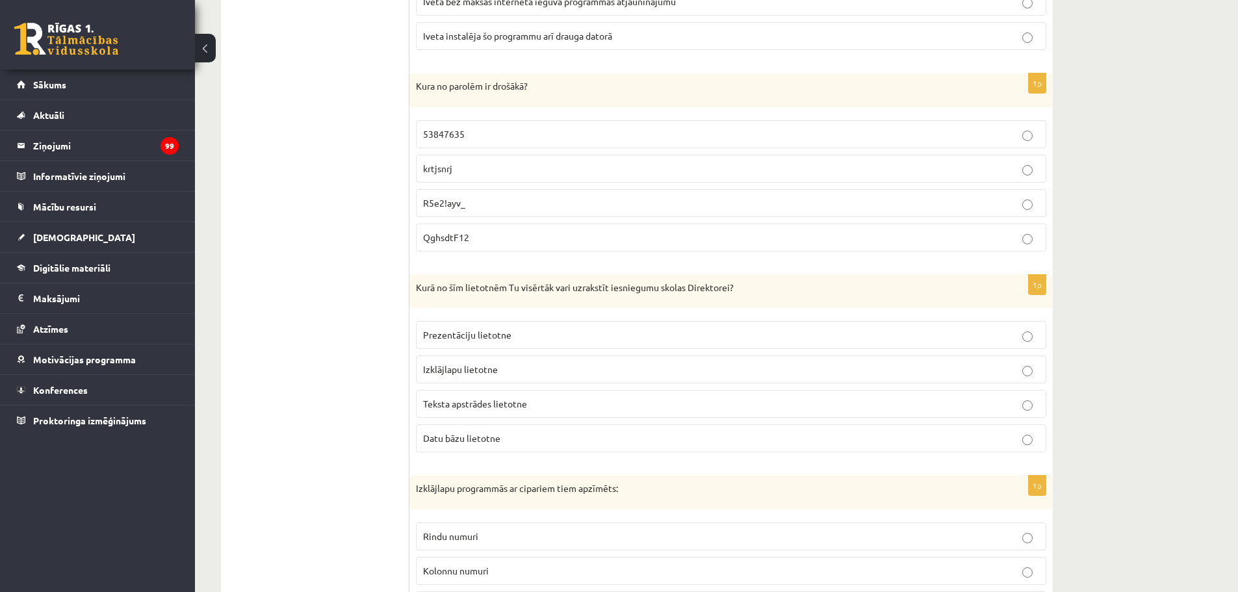
click at [475, 203] on p "R5e2!ayv_" at bounding box center [731, 203] width 616 height 14
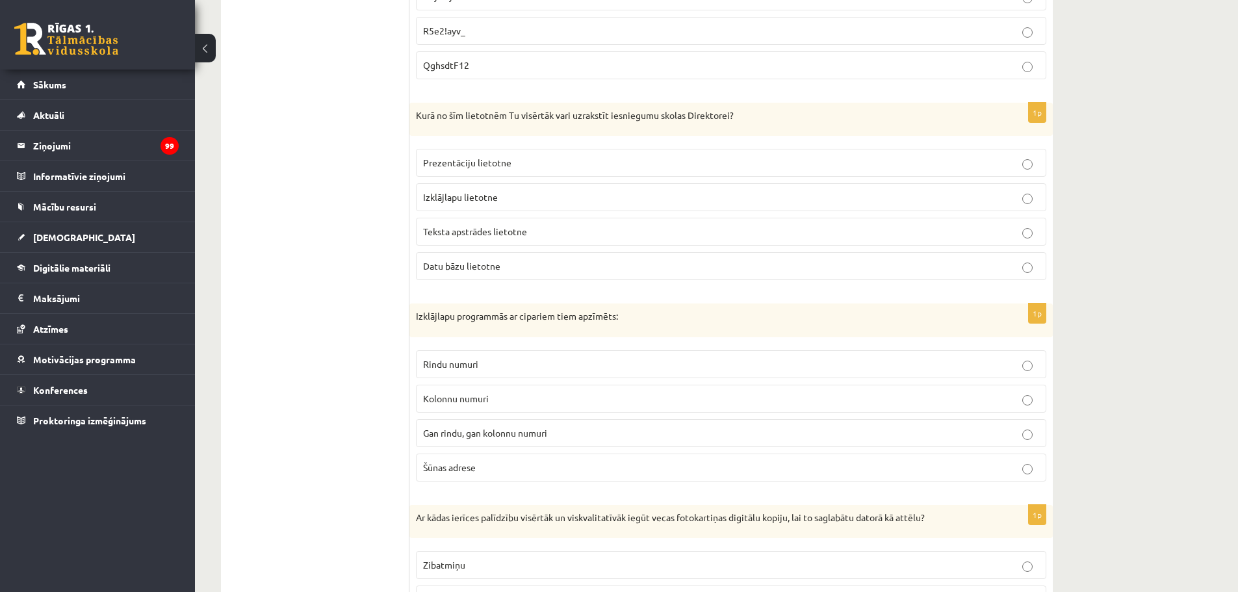
scroll to position [4385, 0]
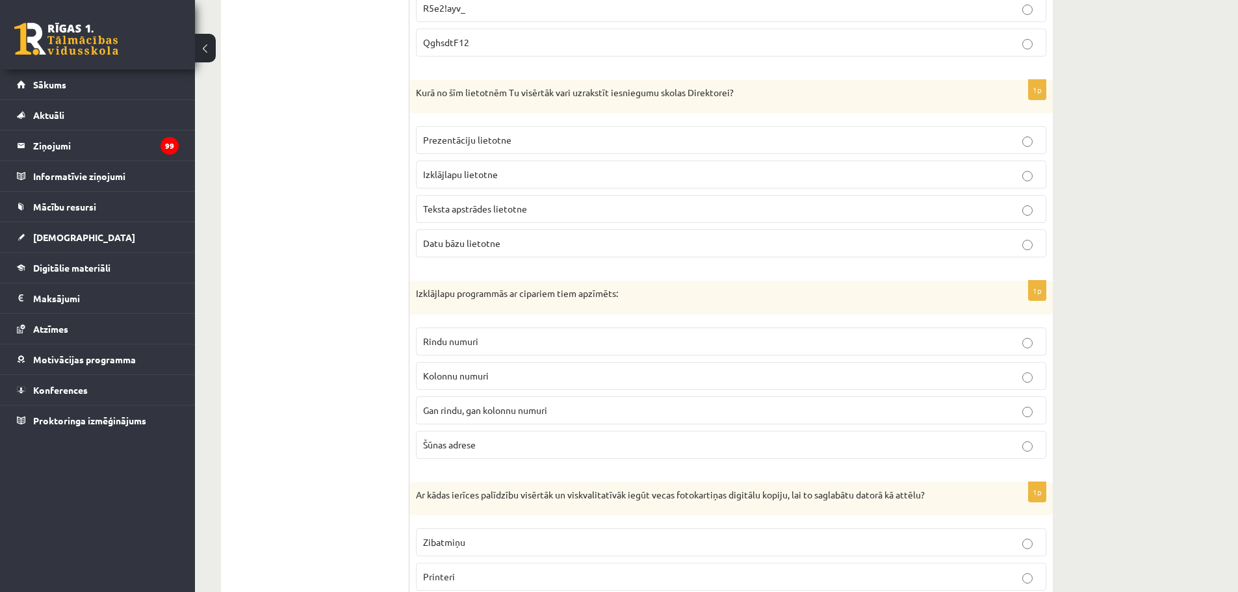
click at [488, 211] on span "Teksta apstrādes lietotne" at bounding box center [475, 209] width 104 height 12
click at [497, 174] on p "Izklājlapu lietotne" at bounding box center [731, 175] width 616 height 14
drag, startPoint x: 415, startPoint y: 89, endPoint x: 739, endPoint y: 93, distance: 323.8
click at [739, 93] on div "Kurā no šīm lietotnēm Tu visērtāk vari uzrakstīt iesniegumu skolas Direktorei?" at bounding box center [732, 97] width 644 height 34
copy p "Kurā no šīm lietotnēm Tu visērtāk vari uzrakstīt iesniegumu skolas Direktorei?"
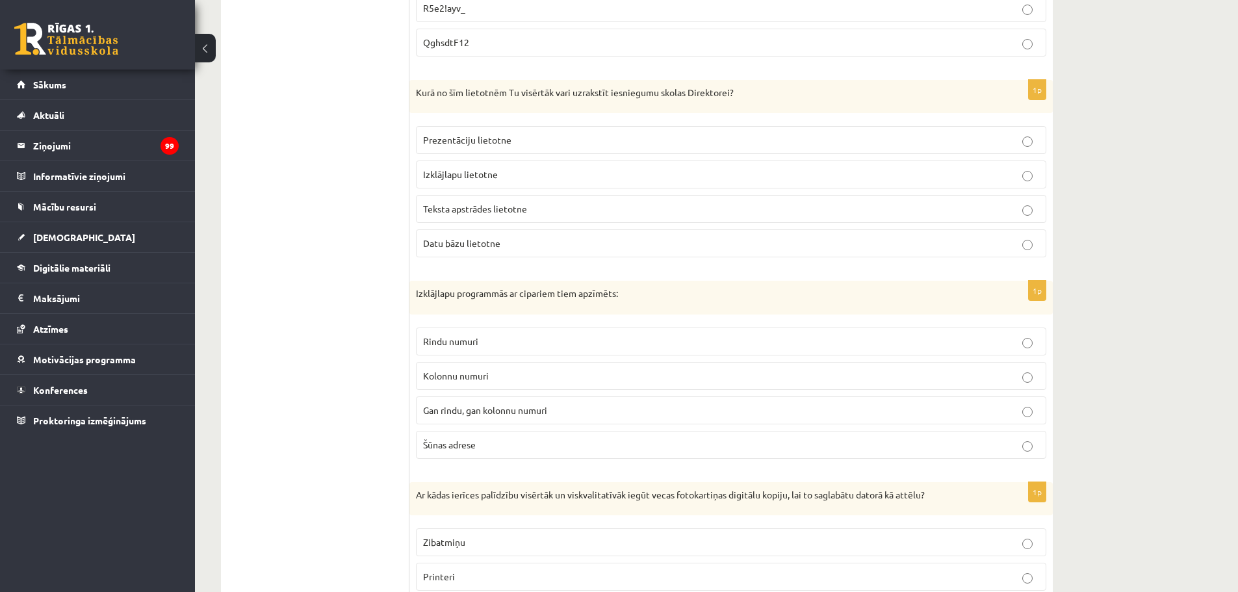
click at [501, 175] on p "Izklājlapu lietotne" at bounding box center [731, 175] width 616 height 14
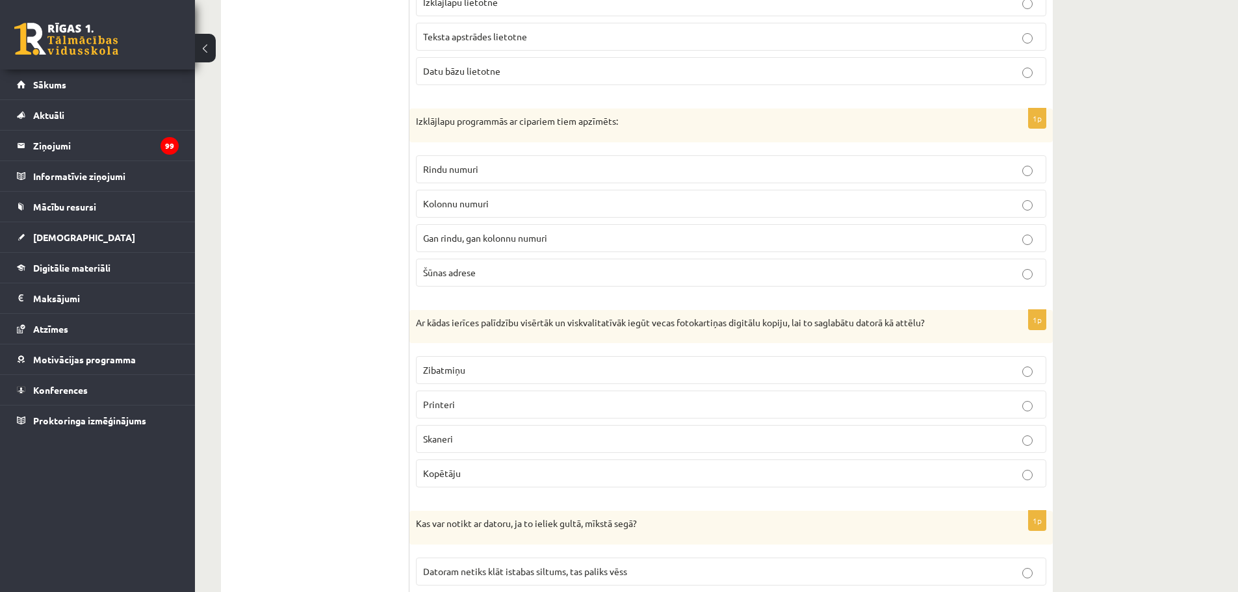
scroll to position [4580, 0]
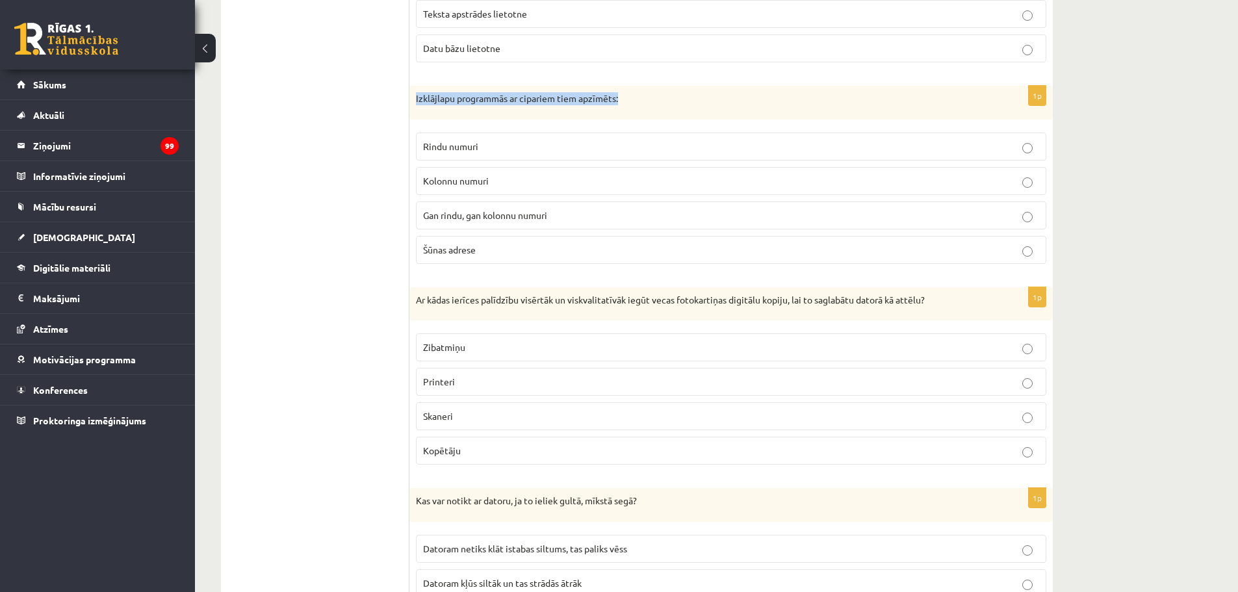
drag, startPoint x: 415, startPoint y: 99, endPoint x: 635, endPoint y: 101, distance: 219.7
click at [635, 101] on div "Izklājlapu programmās ar cipariem tiem apzīmēts:" at bounding box center [732, 103] width 644 height 34
copy p "Izklājlapu programmās ar cipariem tiem apzīmēts:"
click at [486, 142] on p "Rindu numuri" at bounding box center [731, 147] width 616 height 14
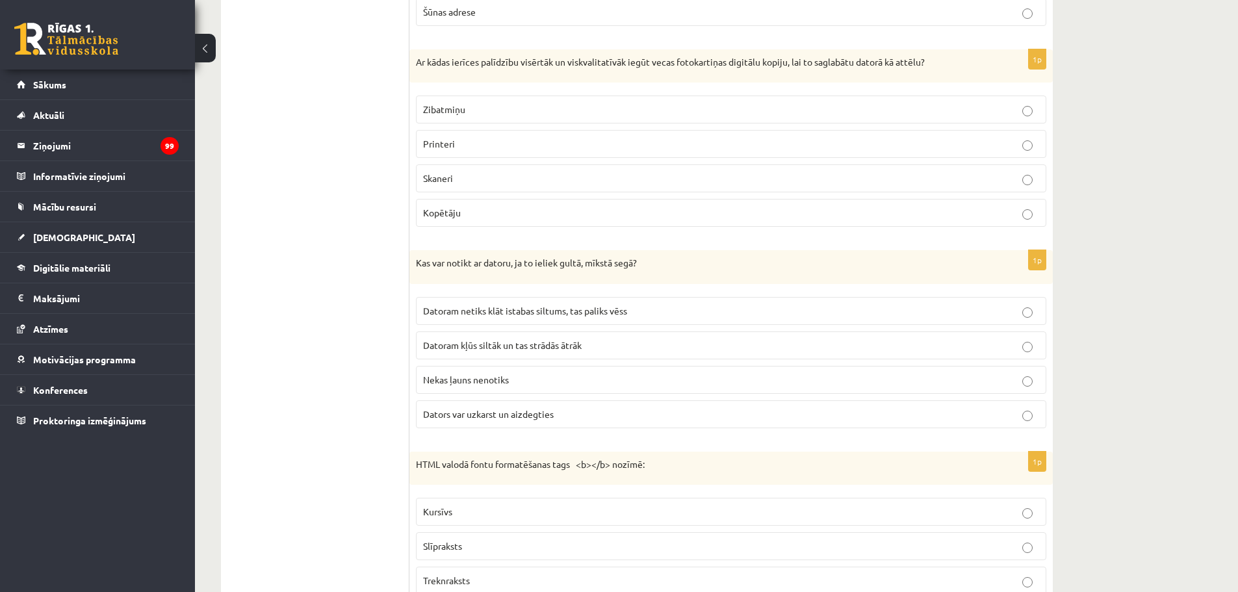
scroll to position [4840, 0]
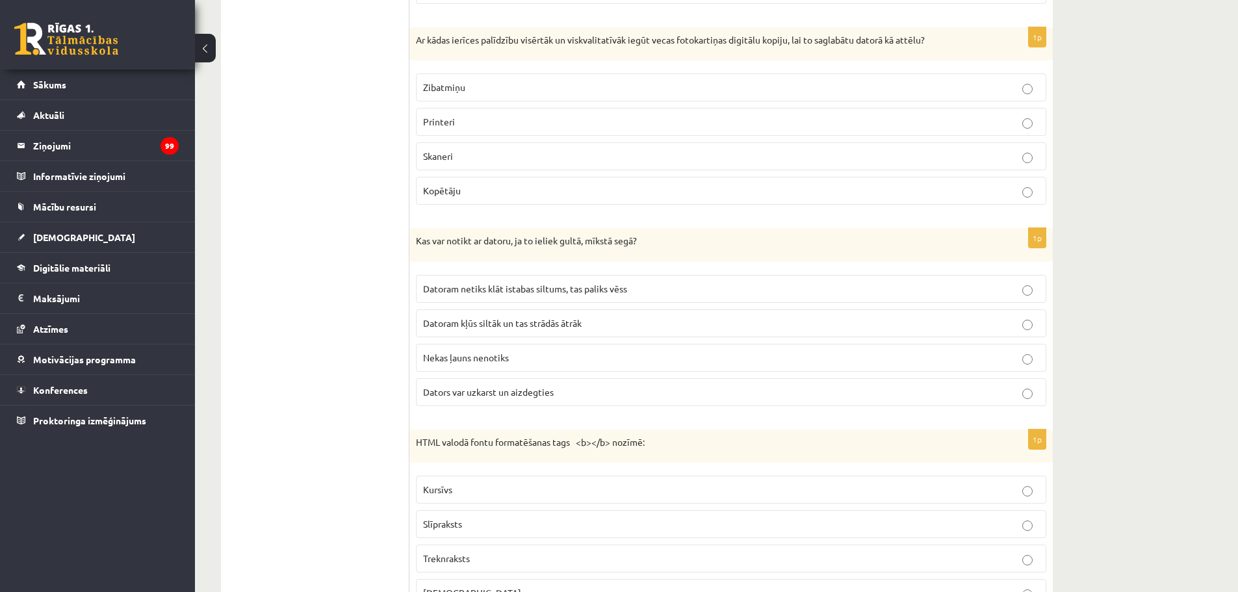
click at [468, 153] on p "Skaneri" at bounding box center [731, 157] width 616 height 14
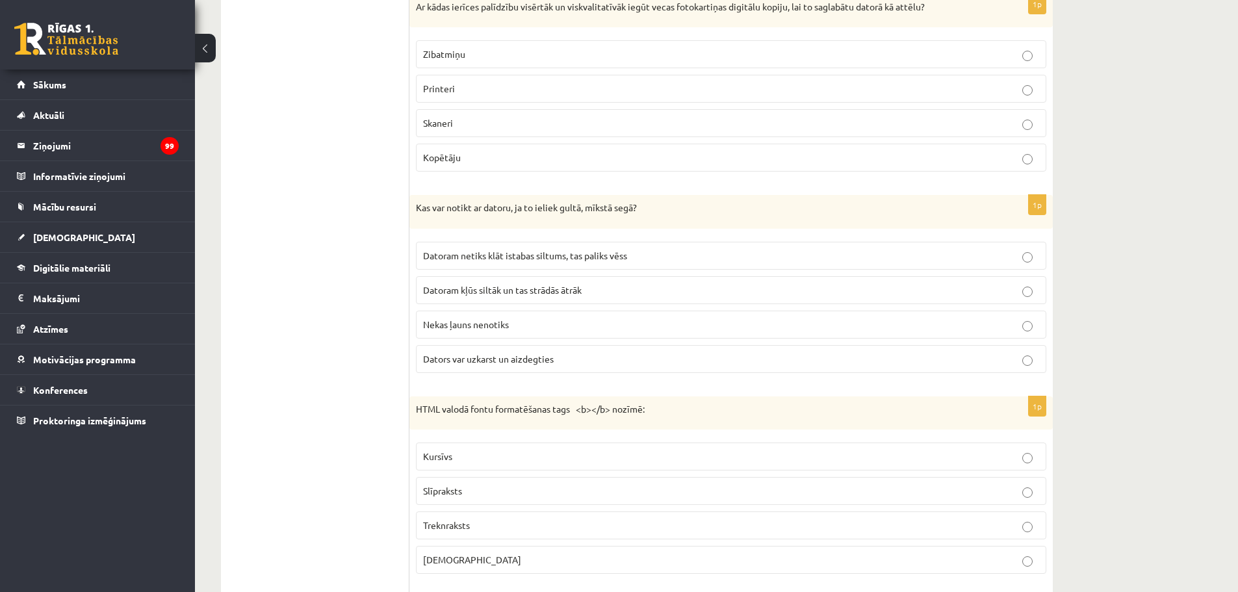
scroll to position [4970, 0]
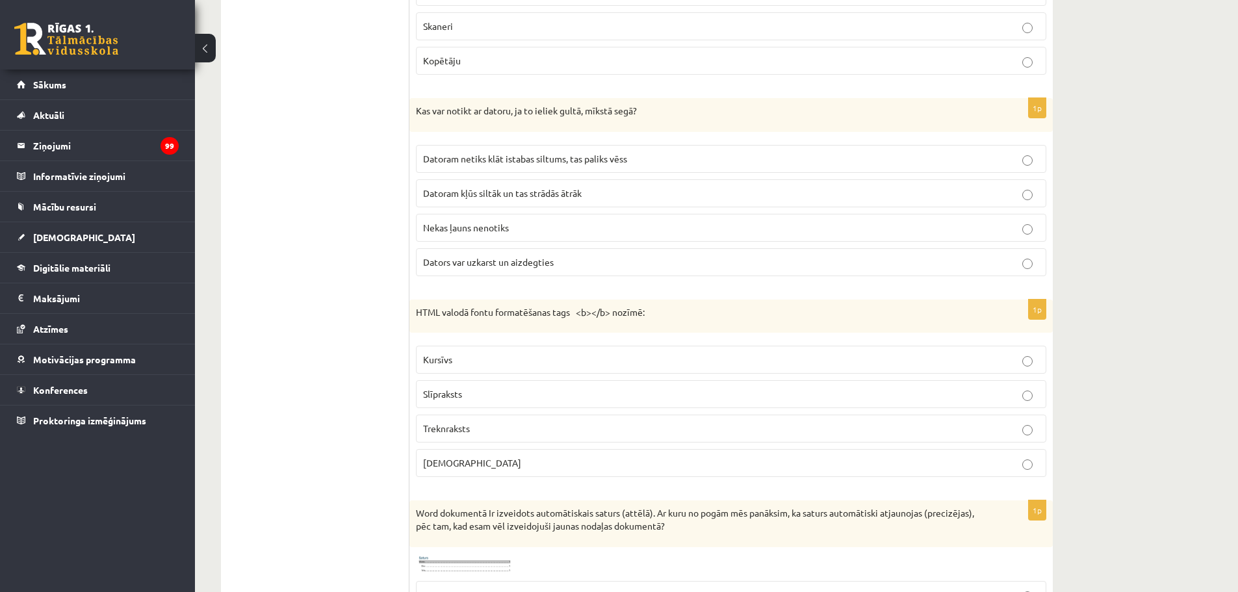
click at [503, 263] on span "Dators var uzkarst un aizdegties" at bounding box center [488, 262] width 131 height 12
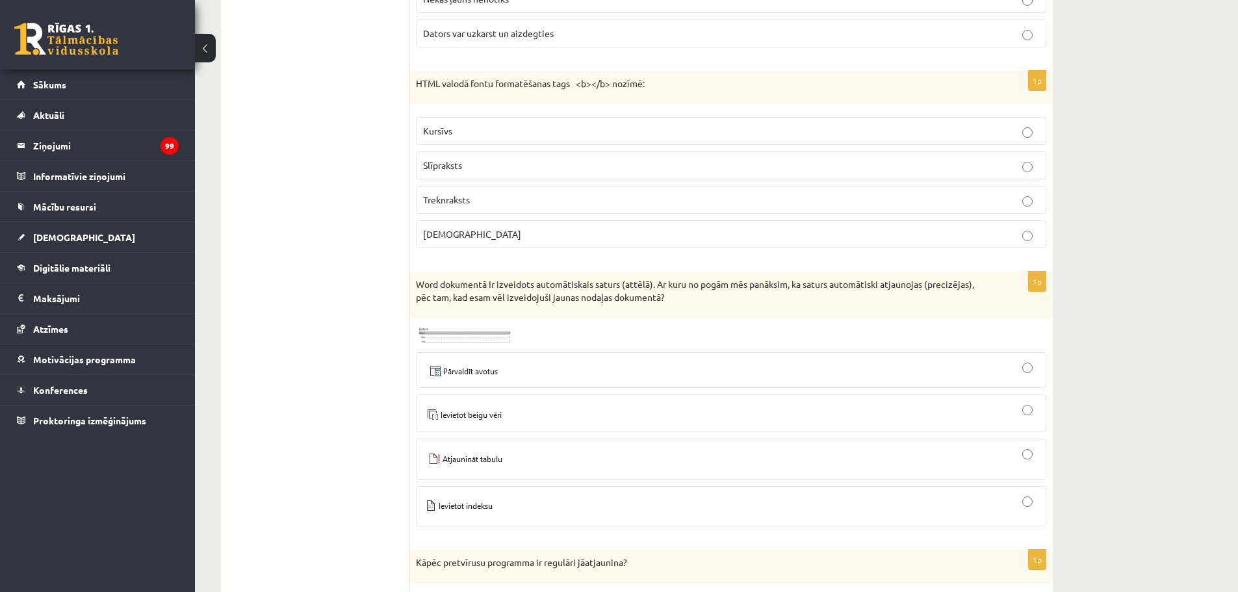
scroll to position [5230, 0]
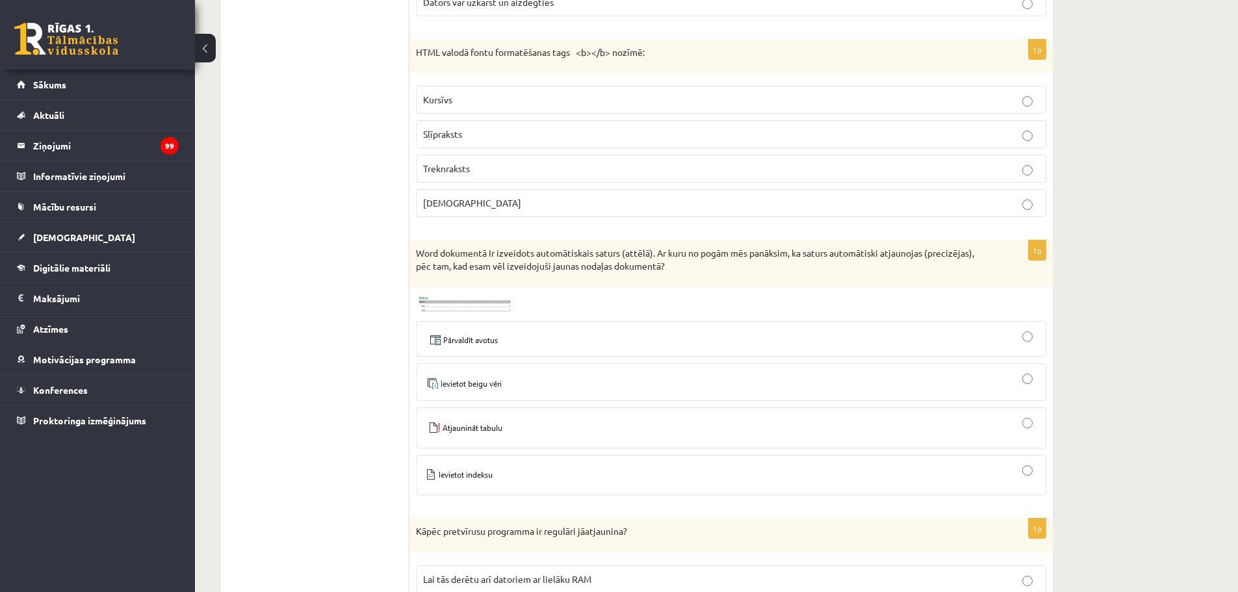
click at [543, 102] on p "Kursīvs" at bounding box center [731, 100] width 616 height 14
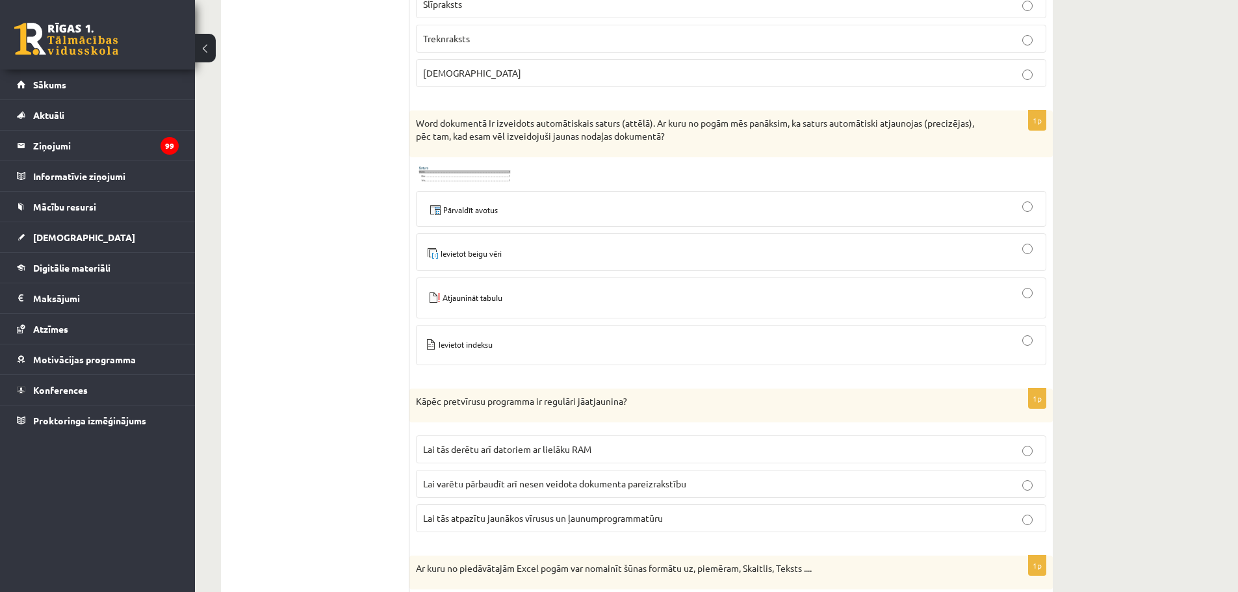
scroll to position [5295, 0]
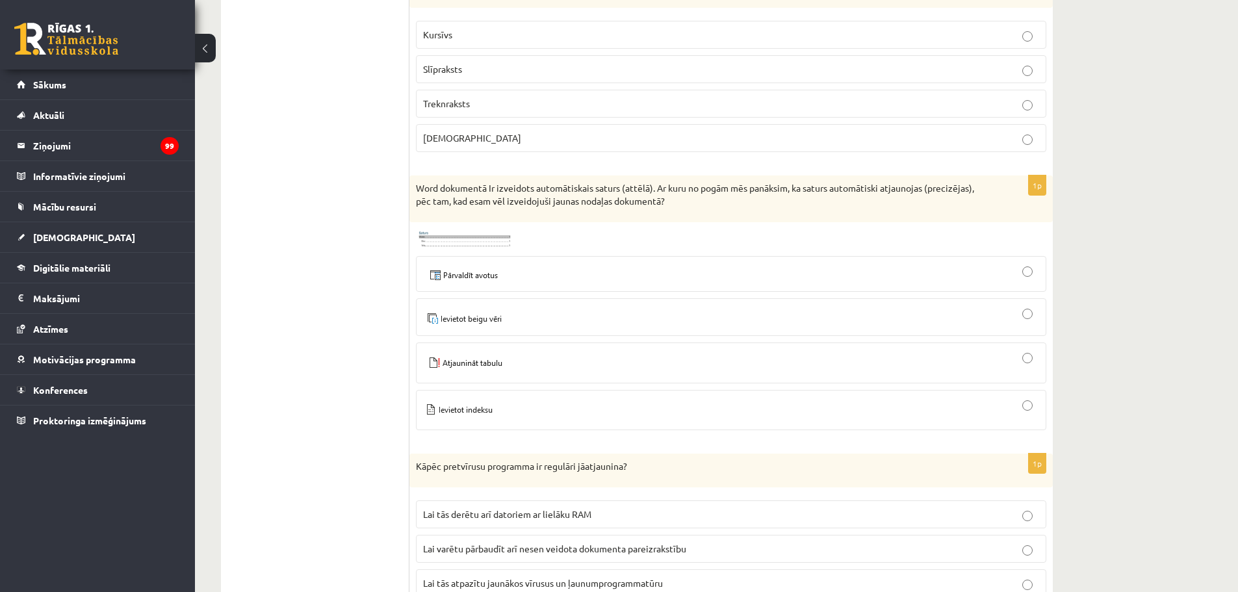
click at [453, 239] on img at bounding box center [465, 239] width 98 height 21
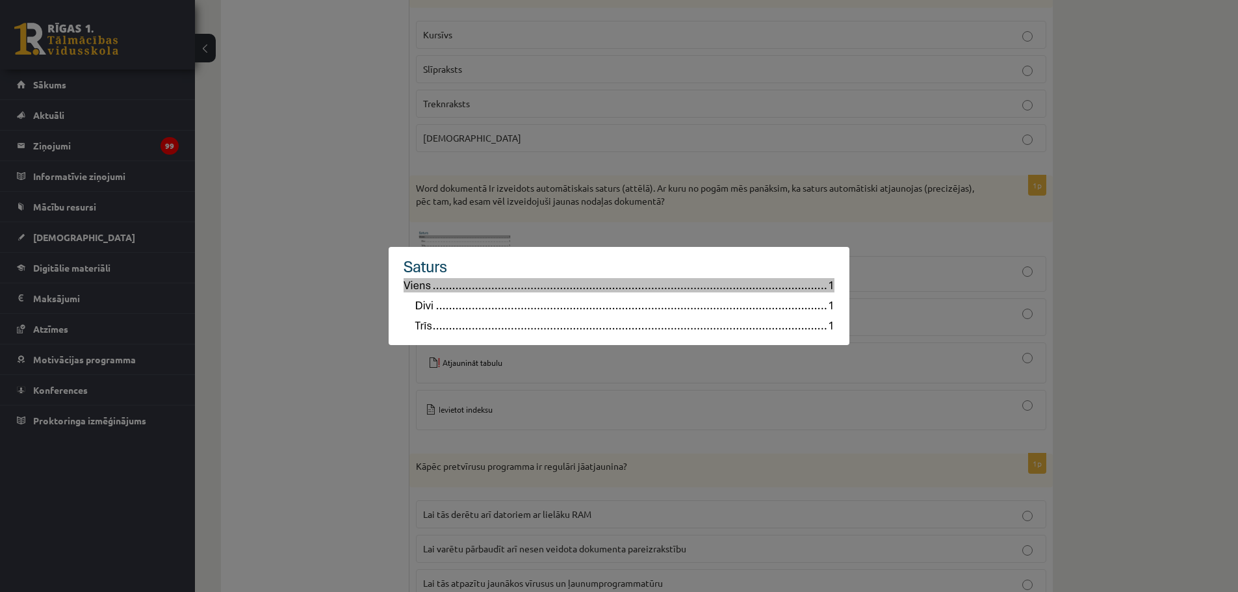
click at [323, 273] on div at bounding box center [619, 296] width 1238 height 592
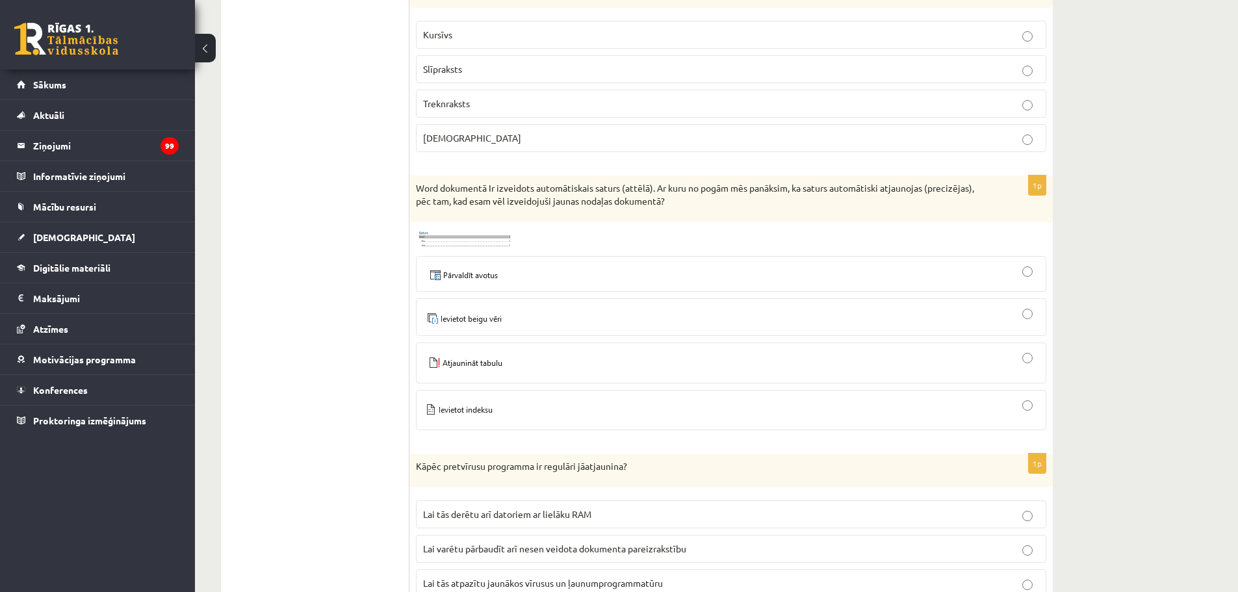
click at [482, 410] on img at bounding box center [460, 410] width 75 height 20
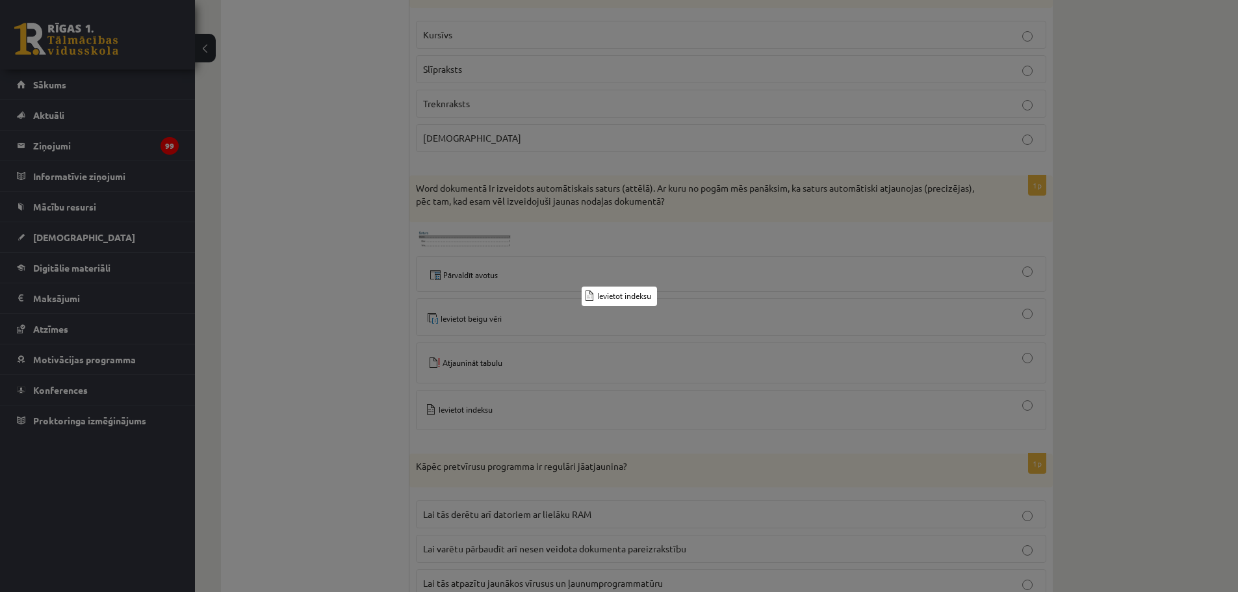
click at [1026, 408] on div at bounding box center [619, 296] width 1238 height 592
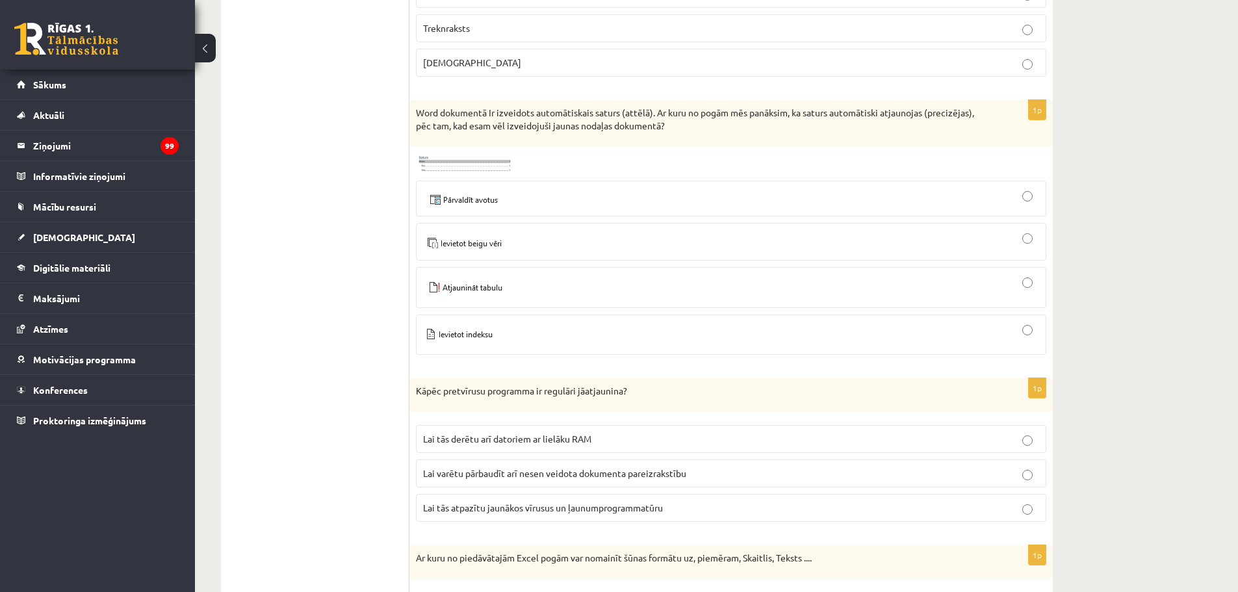
scroll to position [5490, 0]
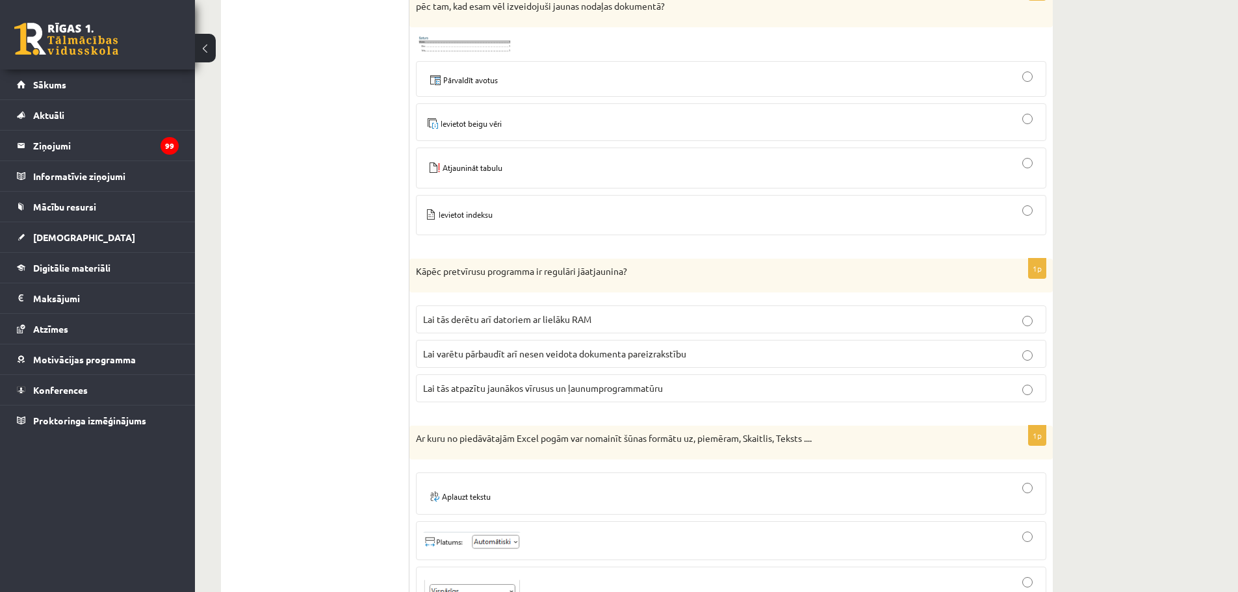
click at [653, 391] on span "Lai tās atpazītu jaunākos vīrusus un ļaunumprogrammatūru" at bounding box center [543, 388] width 240 height 12
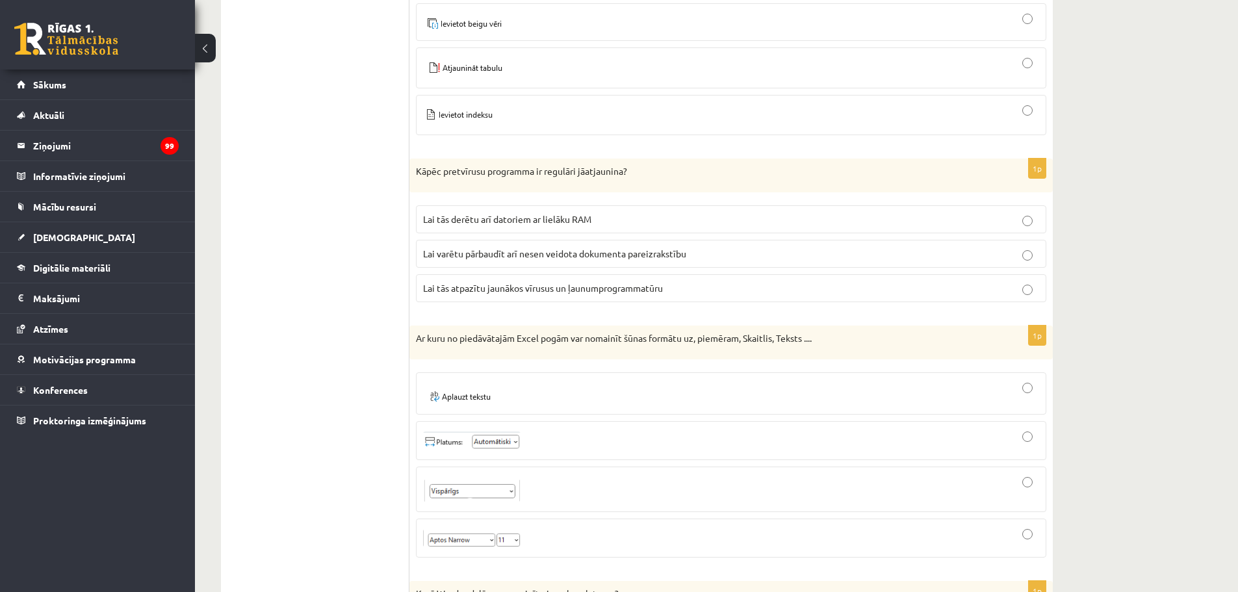
scroll to position [5815, 0]
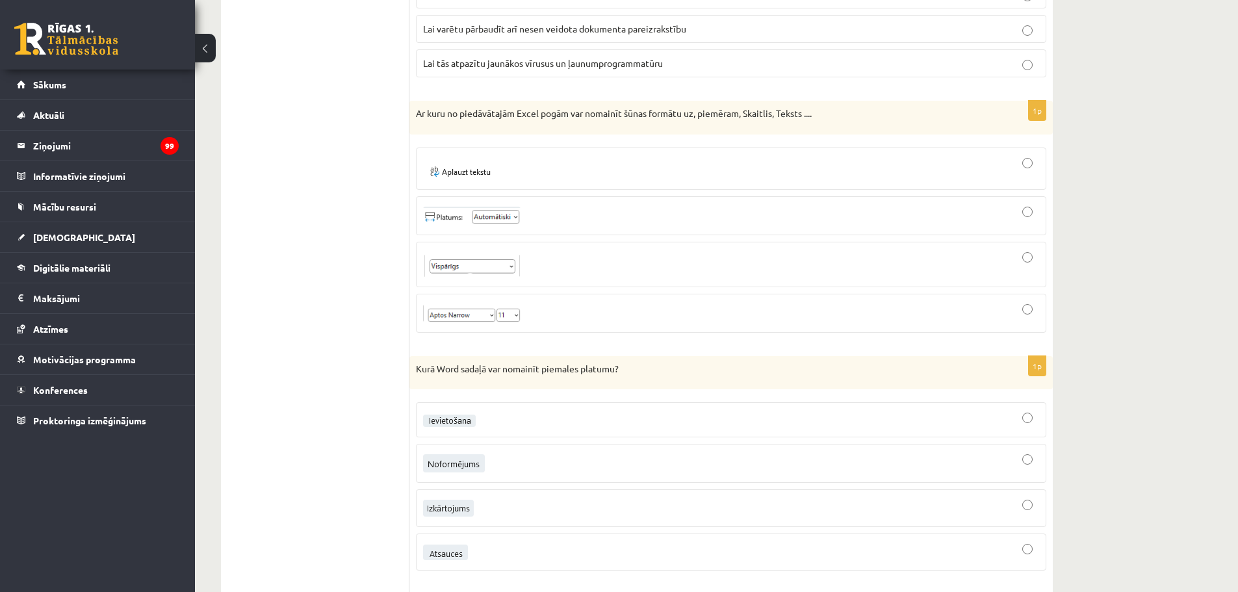
click at [491, 170] on img at bounding box center [462, 168] width 79 height 21
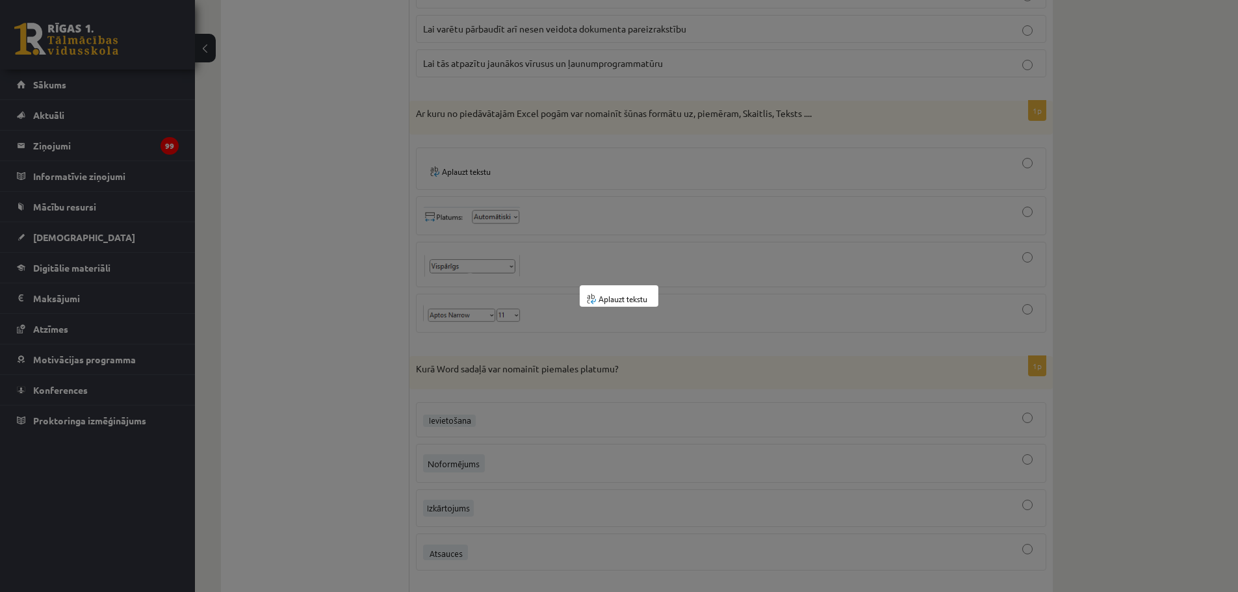
click at [1019, 159] on div at bounding box center [619, 296] width 1238 height 592
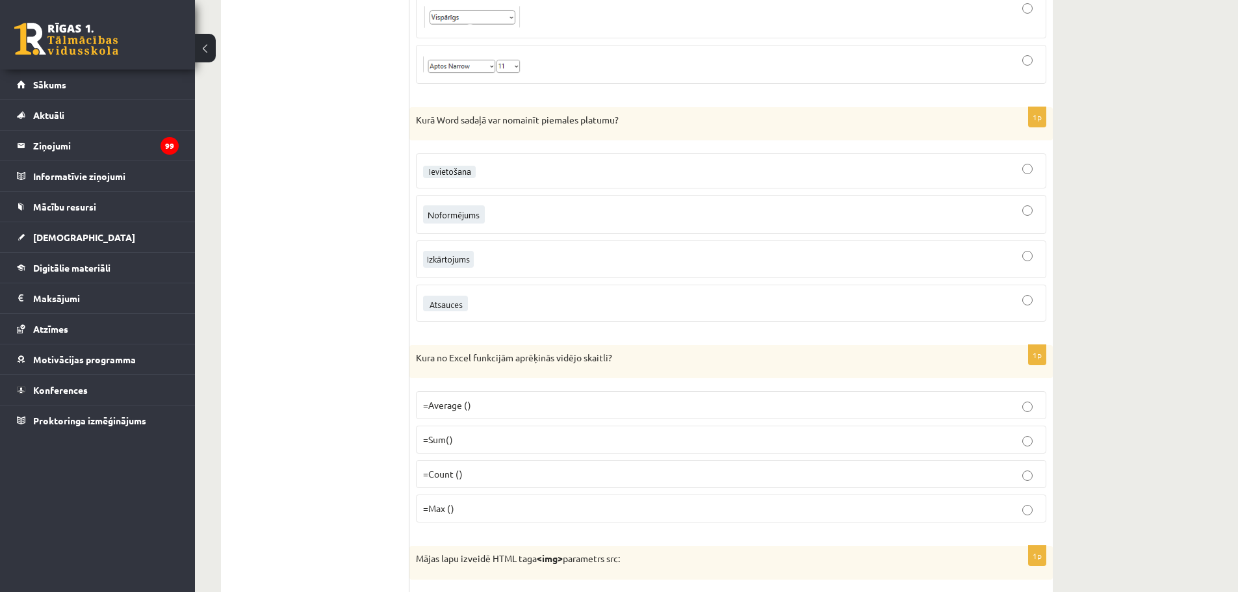
scroll to position [6075, 0]
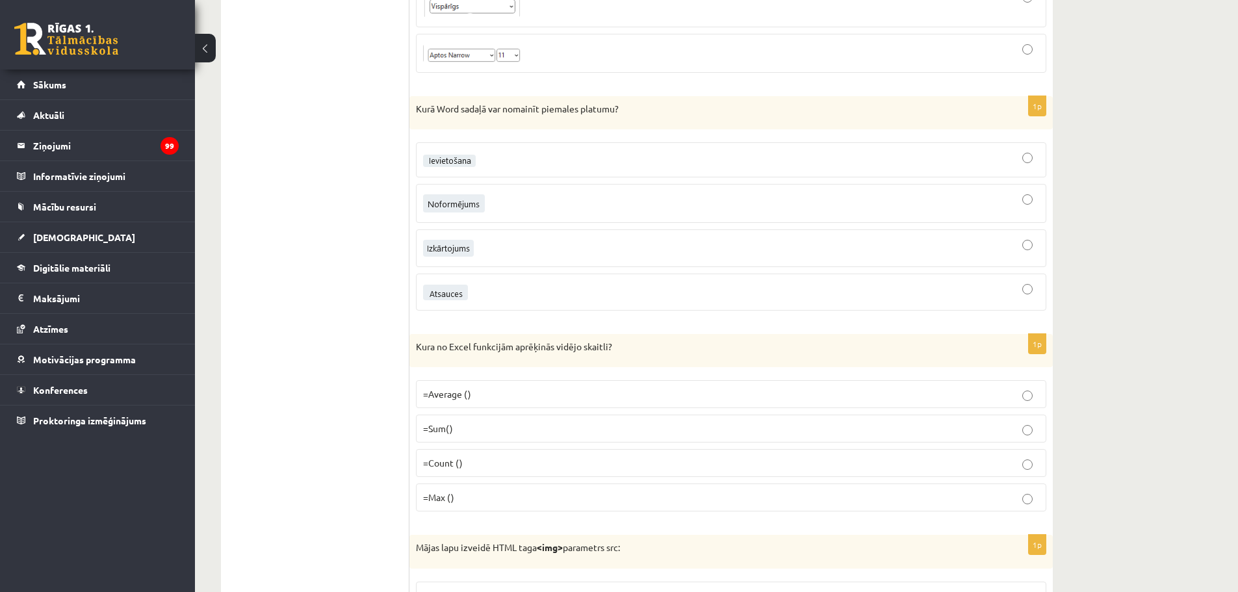
click at [482, 395] on p "=Average ()" at bounding box center [731, 394] width 616 height 14
drag, startPoint x: 415, startPoint y: 107, endPoint x: 628, endPoint y: 96, distance: 212.8
click at [628, 96] on div "Kurā Word sadaļā var nomainīt piemales platumu?" at bounding box center [732, 113] width 644 height 34
click at [477, 248] on div at bounding box center [731, 248] width 616 height 23
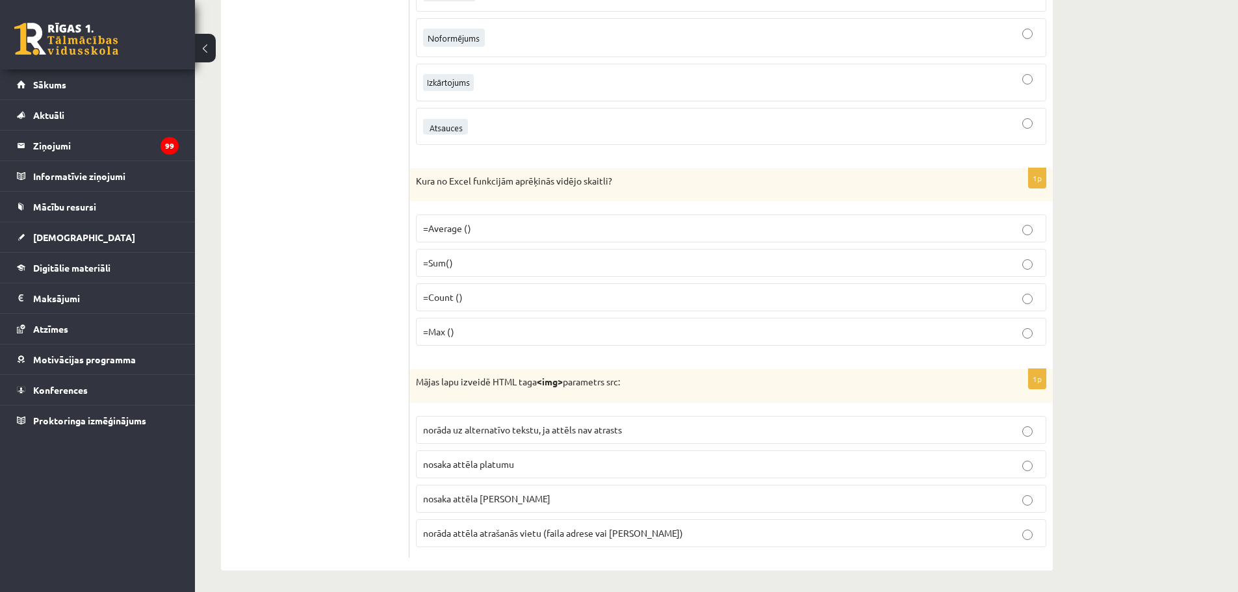
scroll to position [6245, 0]
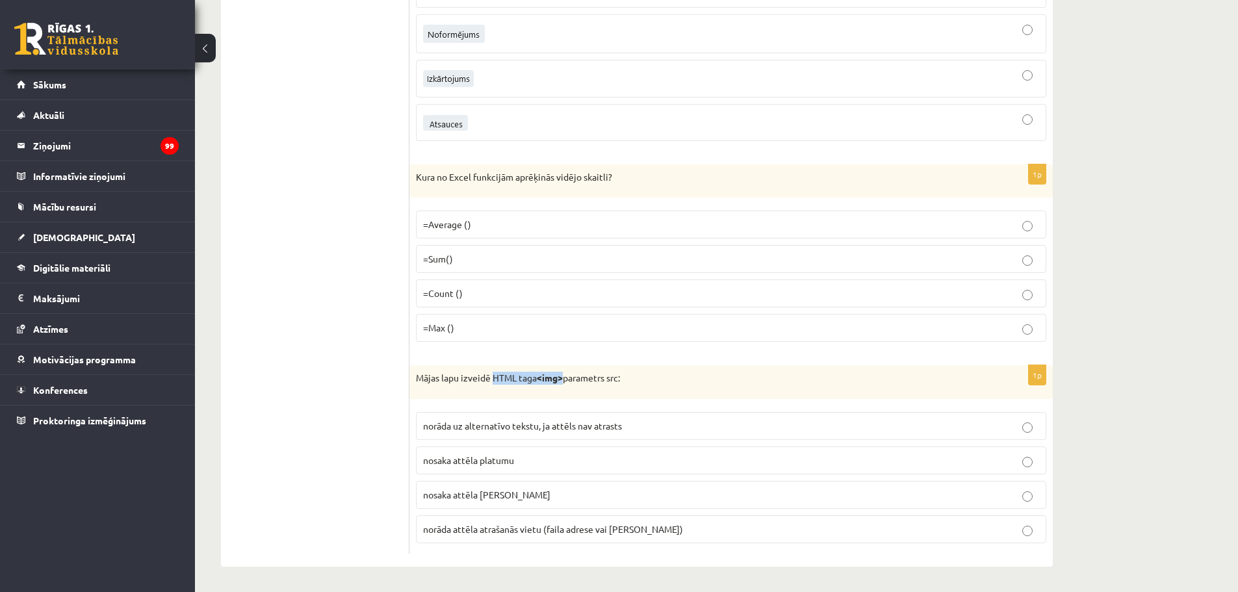
drag, startPoint x: 492, startPoint y: 374, endPoint x: 566, endPoint y: 367, distance: 74.5
click at [566, 367] on div "Mājas lapu izveidē HTML taga <img> parametrs src:" at bounding box center [732, 382] width 644 height 34
click at [605, 527] on span "norāda attēla atrašanās vietu (faila adrese vai saite)" at bounding box center [553, 529] width 260 height 12
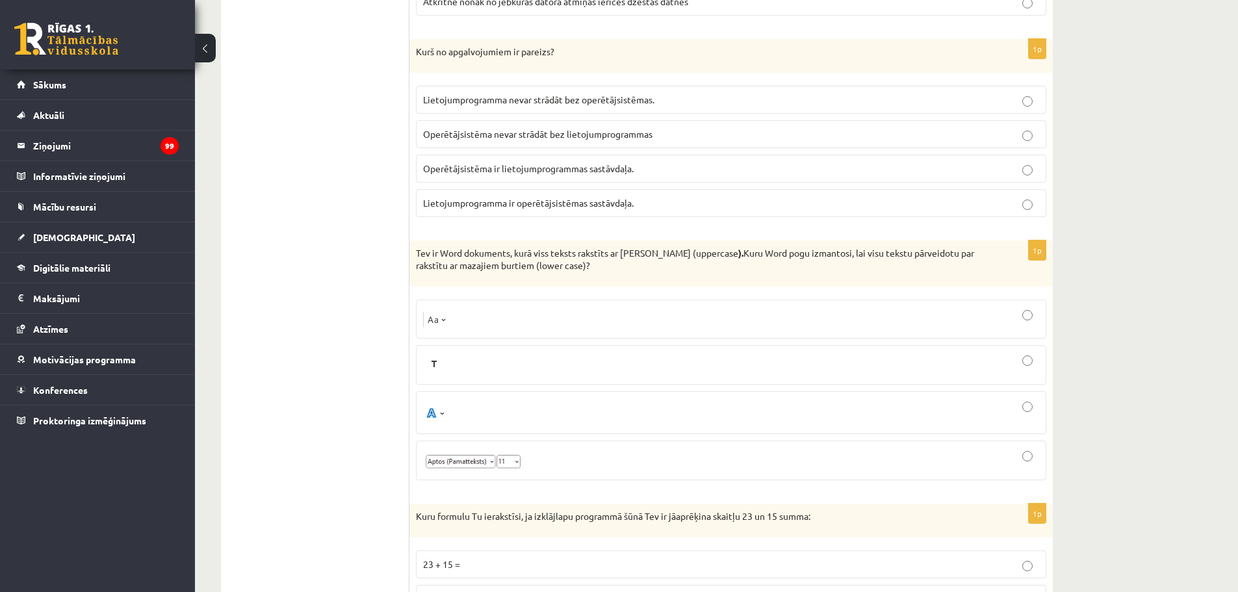
scroll to position [0, 0]
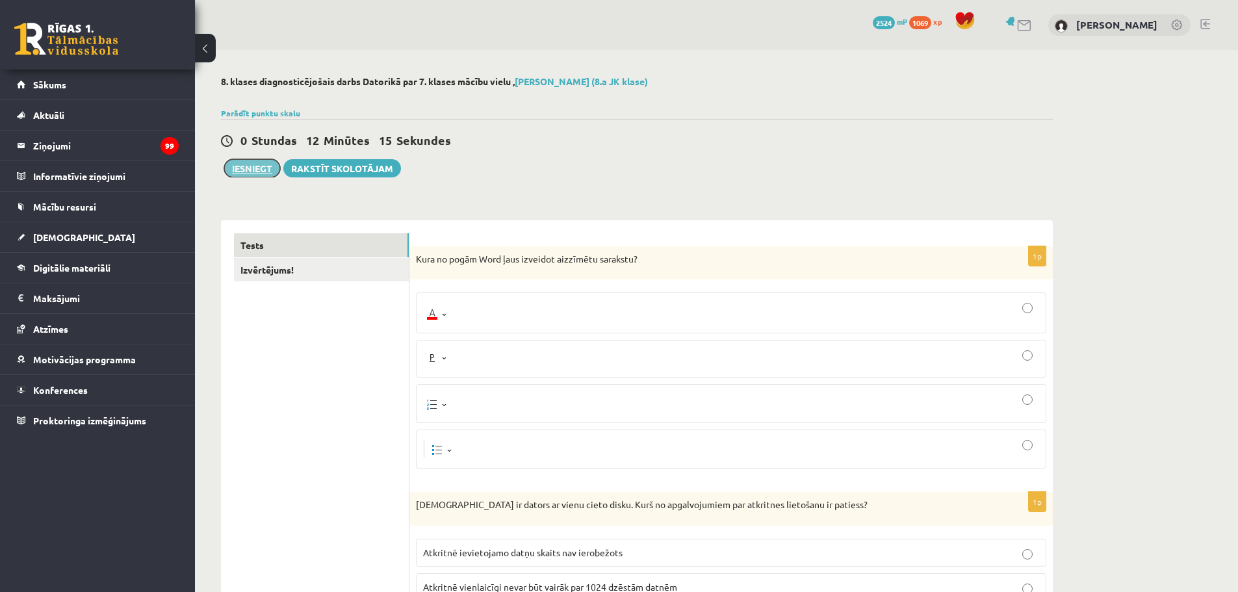
click at [252, 168] on button "Iesniegt" at bounding box center [252, 168] width 56 height 18
click at [268, 268] on link "Izvērtējums!" at bounding box center [321, 270] width 175 height 24
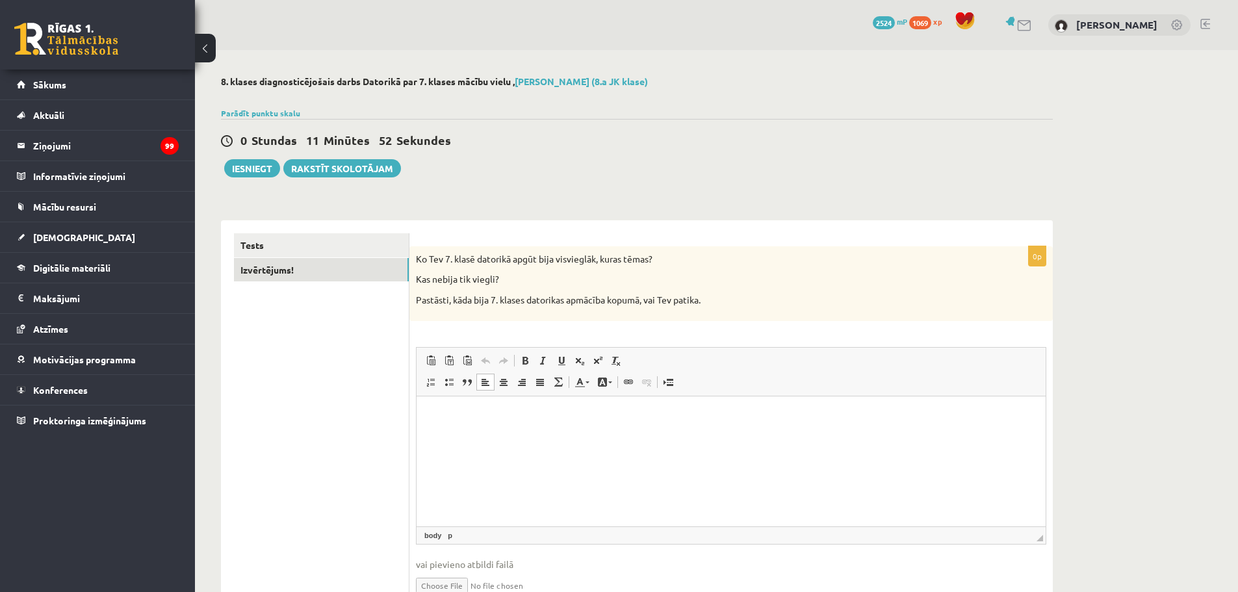
click at [449, 424] on html at bounding box center [731, 416] width 629 height 40
click at [459, 422] on p "Bagātinātā teksta redaktors, wiswyg-editor-user-answer-47433960564700" at bounding box center [731, 416] width 603 height 14
click at [237, 170] on button "Iesniegt" at bounding box center [252, 168] width 56 height 18
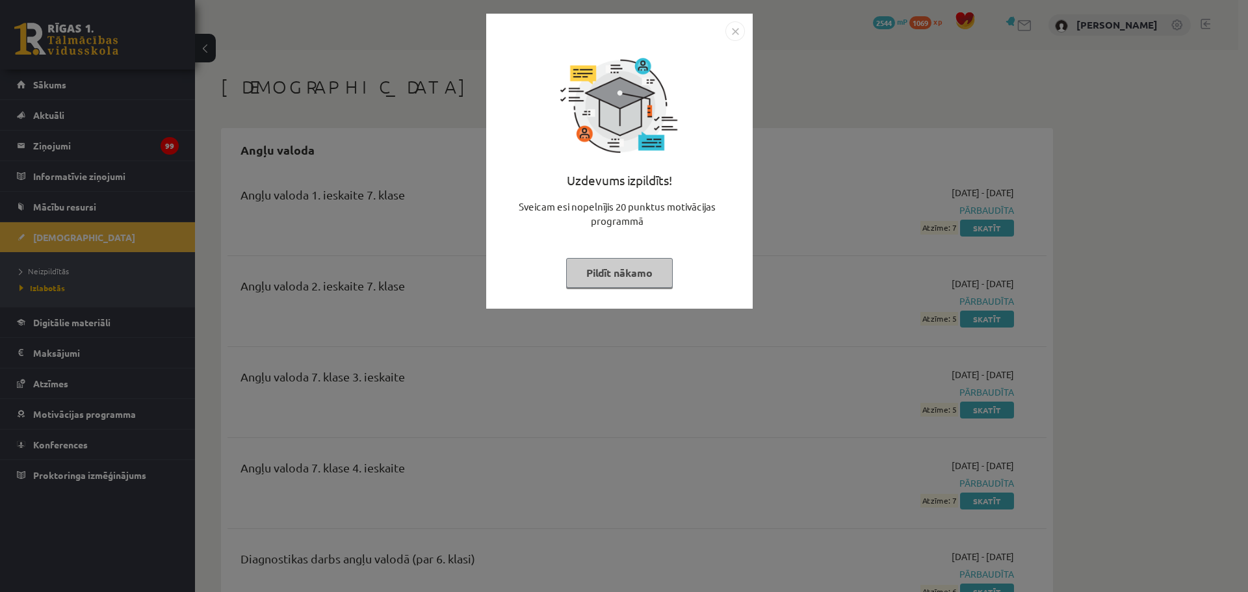
click at [740, 27] on img "Close" at bounding box center [735, 31] width 20 height 20
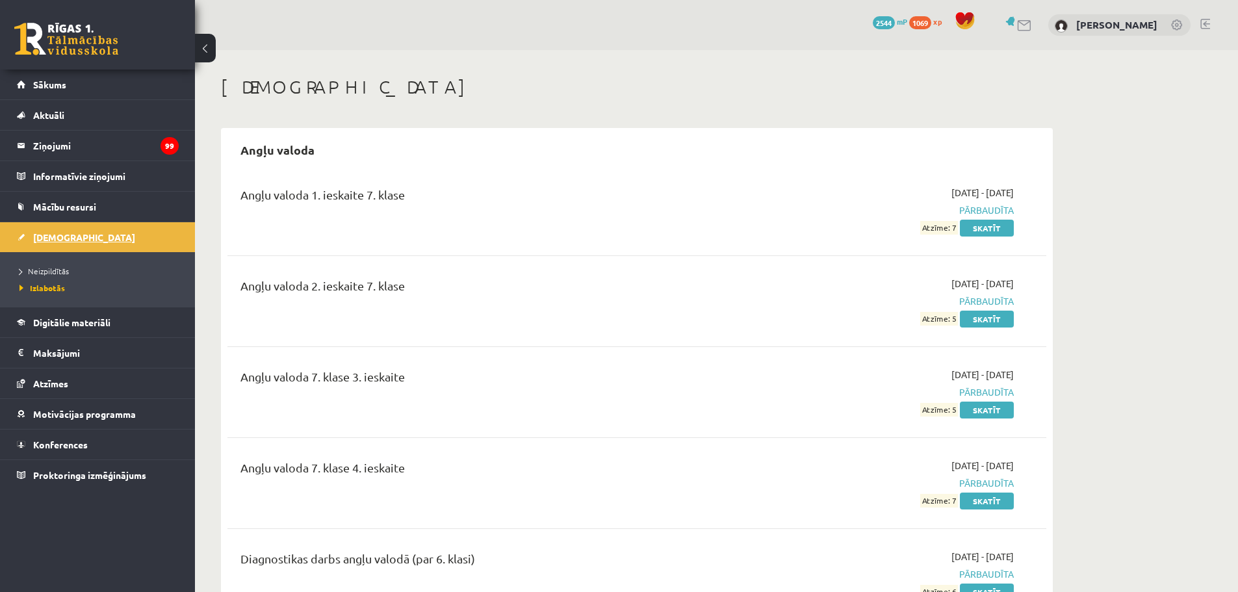
click at [54, 239] on span "[DEMOGRAPHIC_DATA]" at bounding box center [84, 237] width 102 height 12
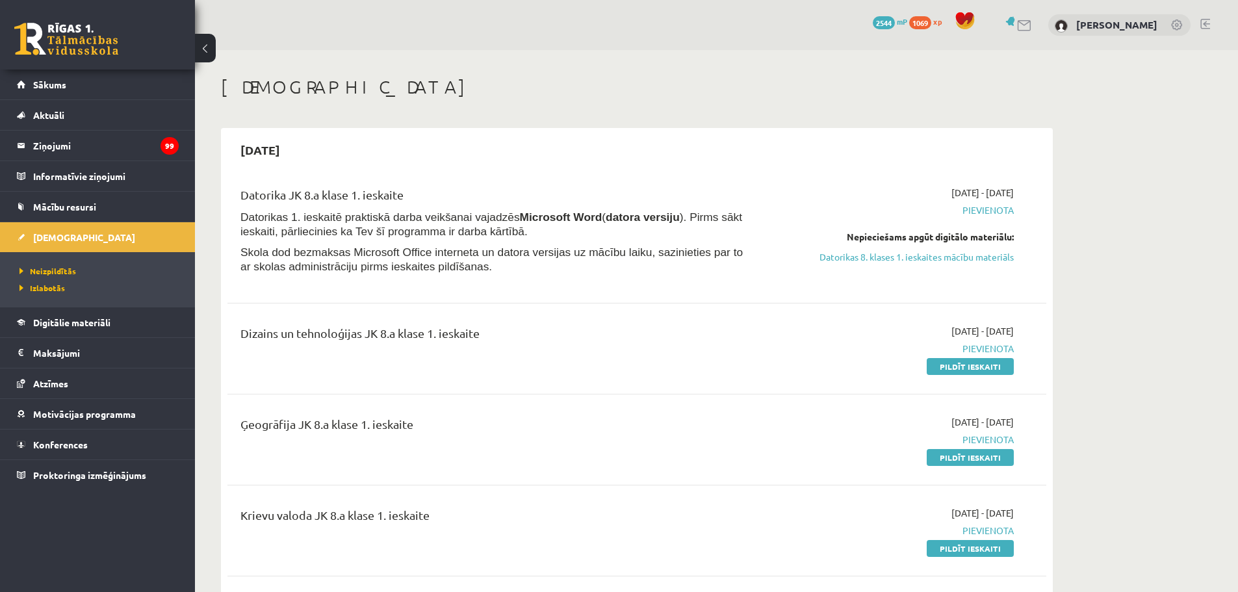
drag, startPoint x: 930, startPoint y: 253, endPoint x: 693, endPoint y: 39, distance: 319.0
click at [930, 253] on link "Datorikas 8. klases 1. ieskaites mācību materiāls" at bounding box center [891, 257] width 245 height 14
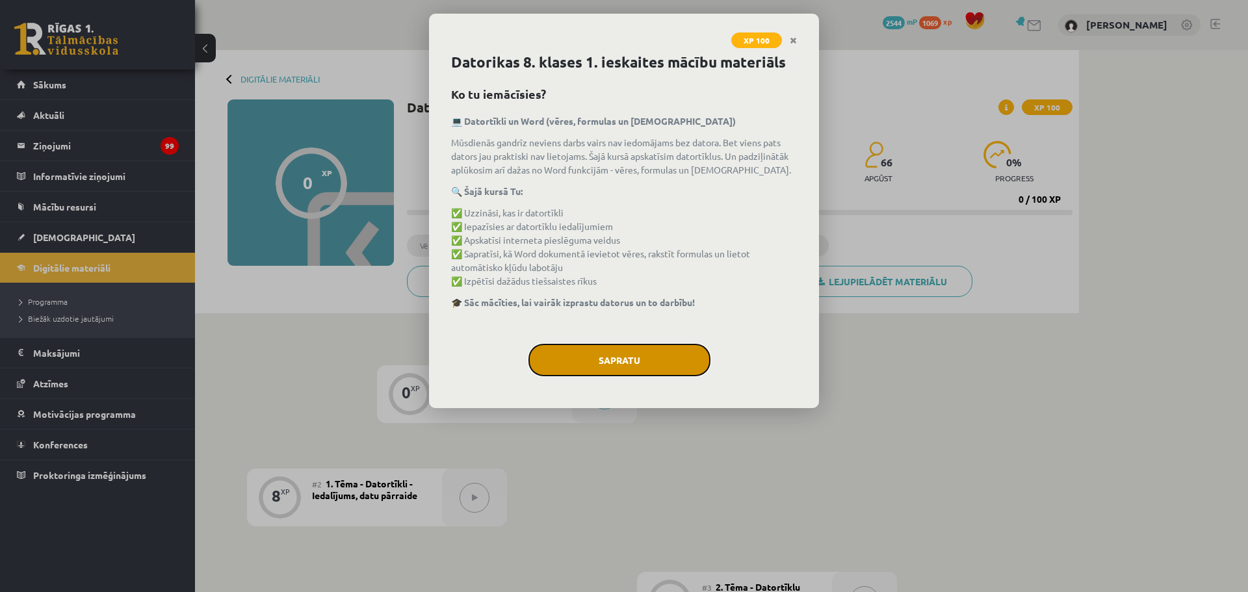
click at [622, 361] on button "Sapratu" at bounding box center [619, 360] width 182 height 33
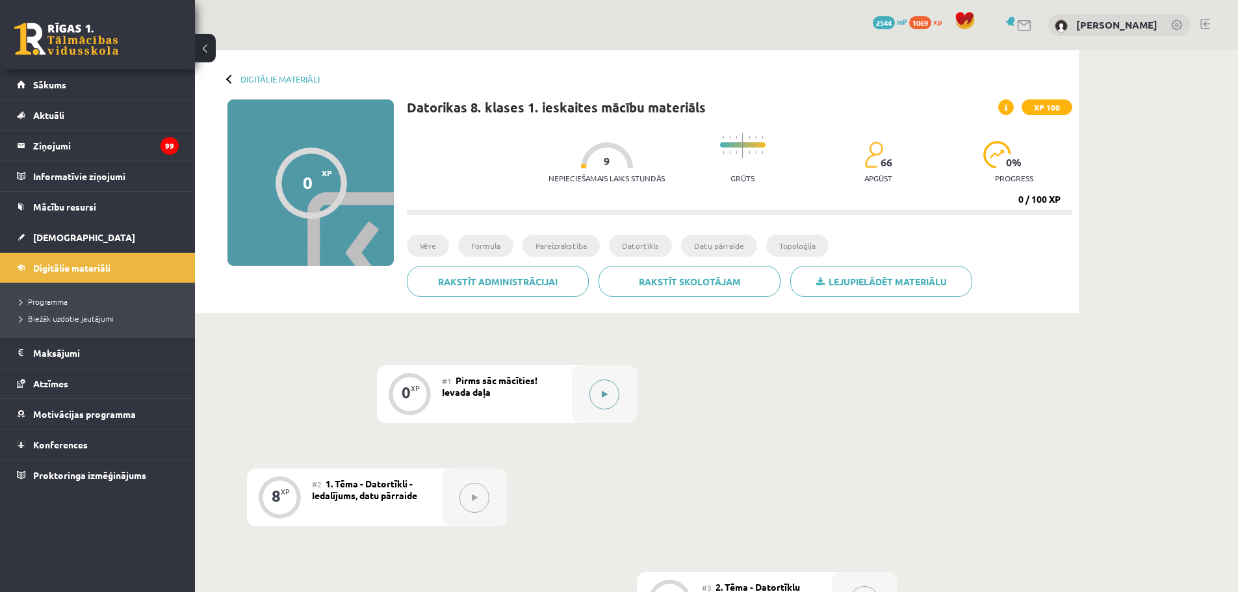
click at [608, 395] on button at bounding box center [605, 395] width 30 height 30
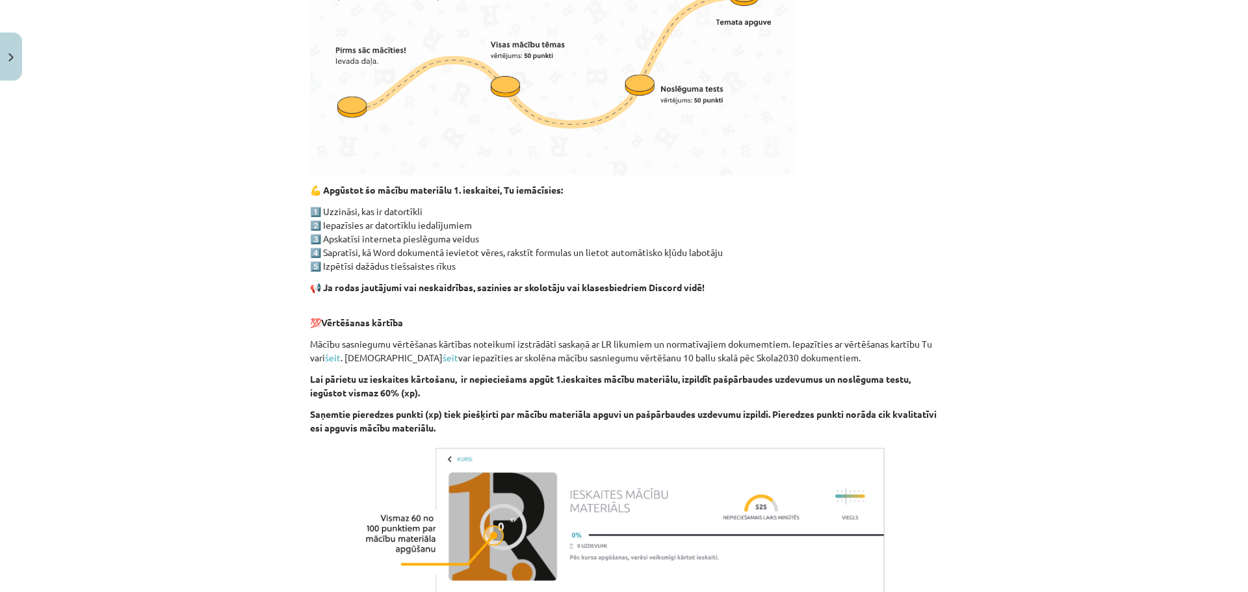
scroll to position [689, 0]
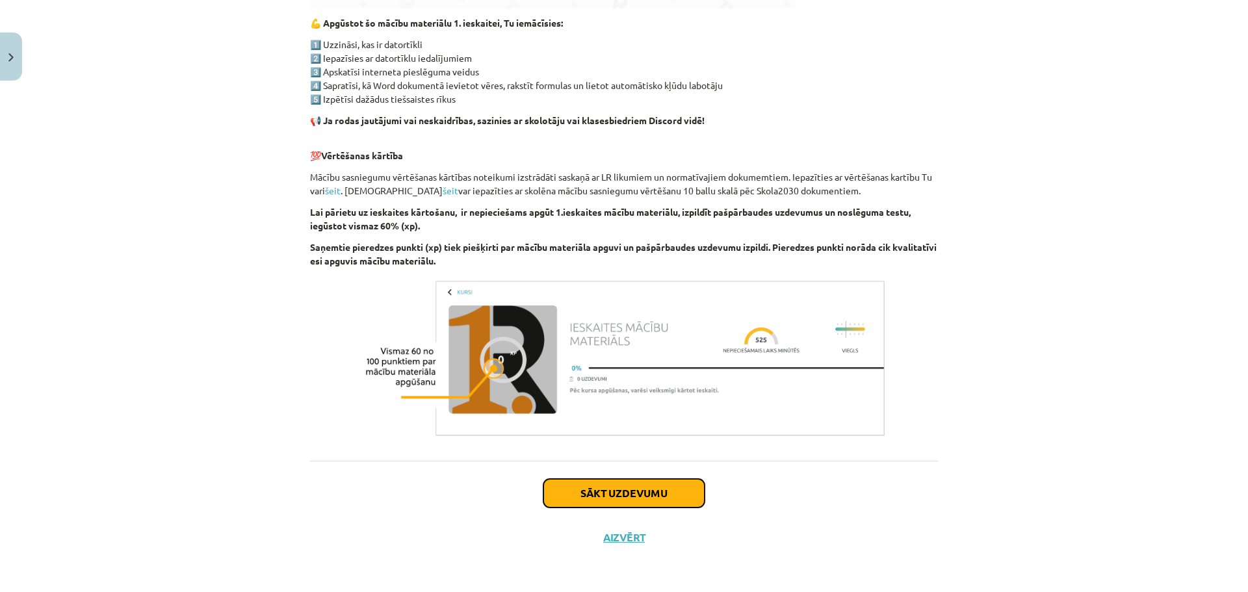
click at [582, 493] on button "Sākt uzdevumu" at bounding box center [623, 493] width 161 height 29
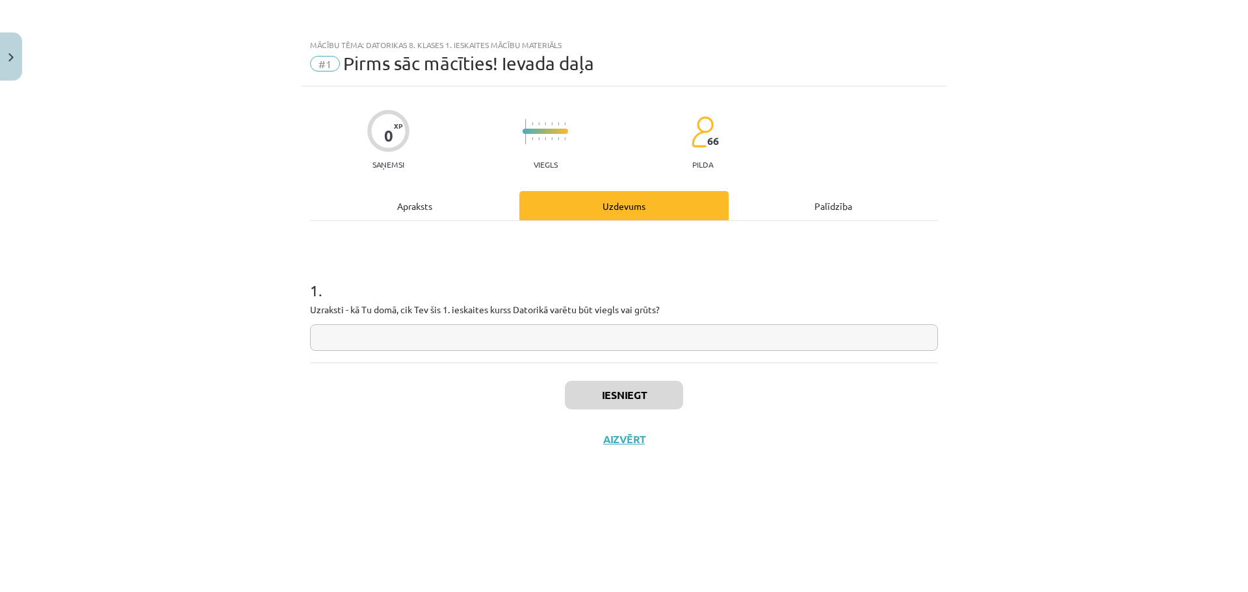
scroll to position [0, 0]
click at [508, 341] on input "text" at bounding box center [624, 337] width 628 height 27
type input "*********"
click at [610, 391] on button "Iesniegt" at bounding box center [624, 395] width 118 height 29
click at [633, 443] on button "Nākamā nodarbība" at bounding box center [623, 448] width 127 height 30
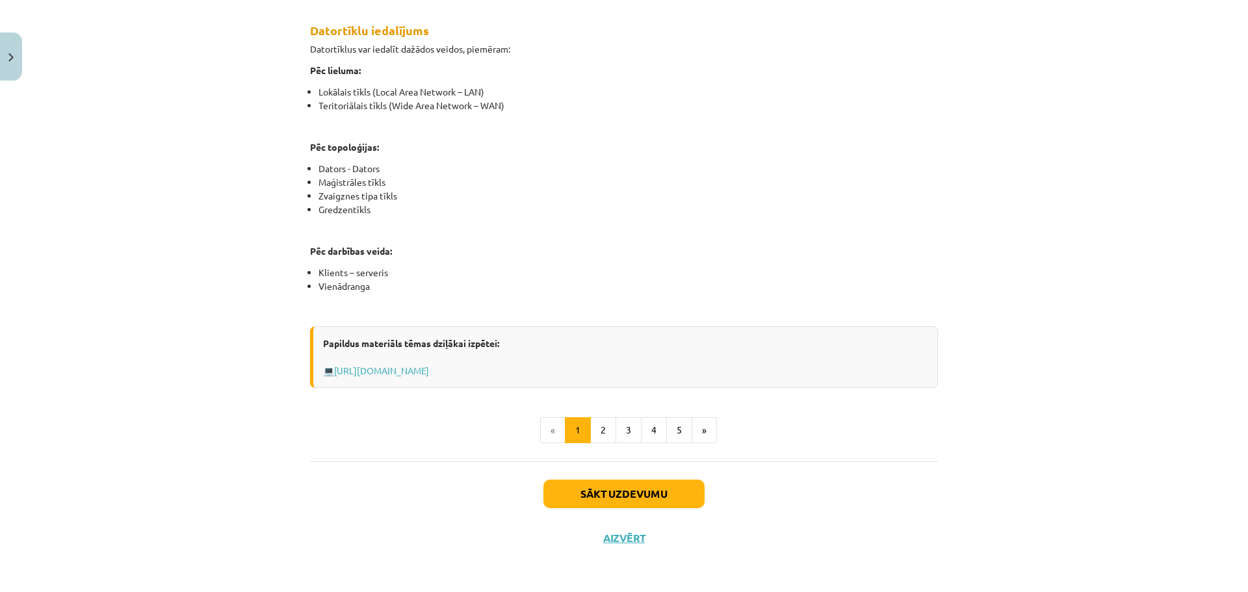
scroll to position [684, 0]
click at [602, 434] on button "2" at bounding box center [603, 430] width 26 height 26
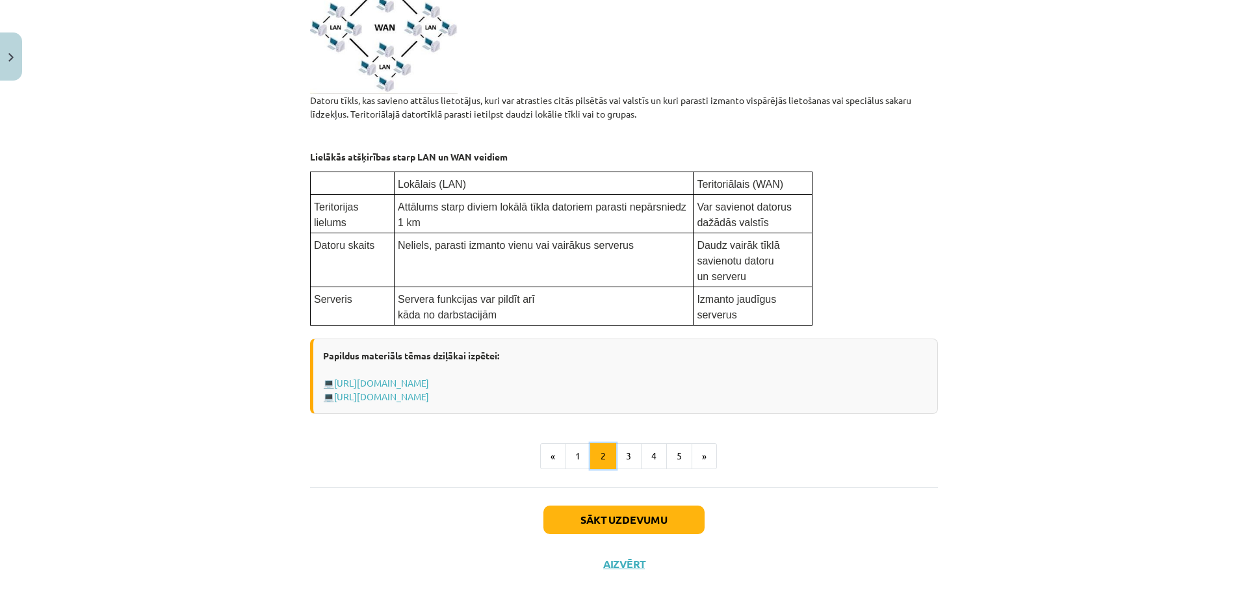
scroll to position [665, 0]
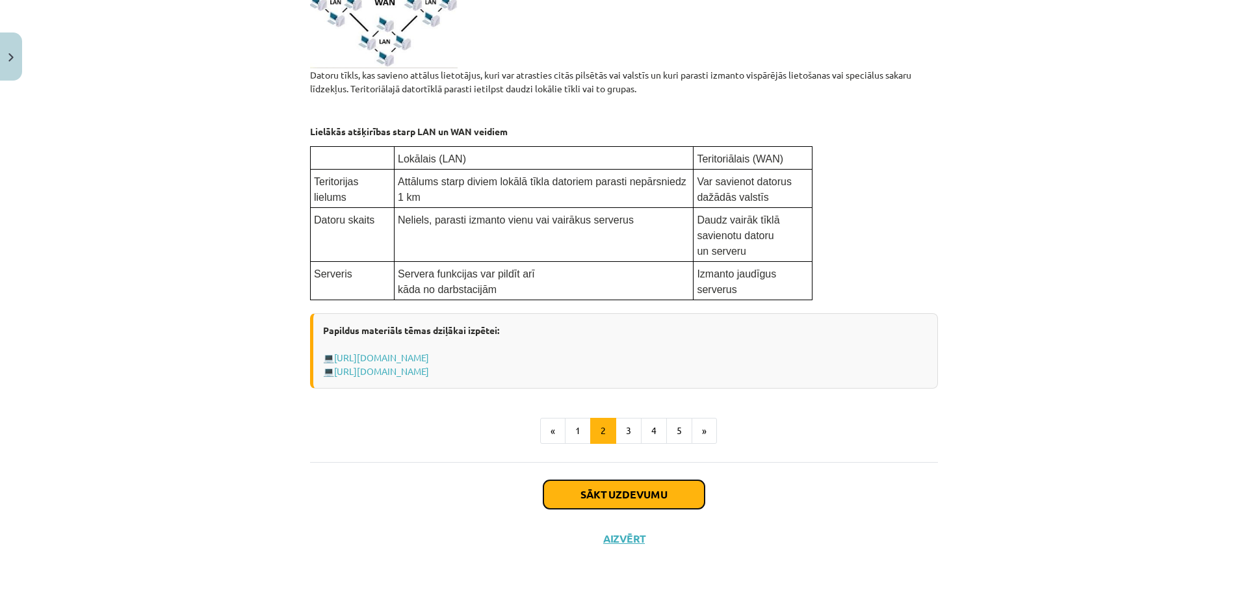
click at [644, 499] on button "Sākt uzdevumu" at bounding box center [623, 494] width 161 height 29
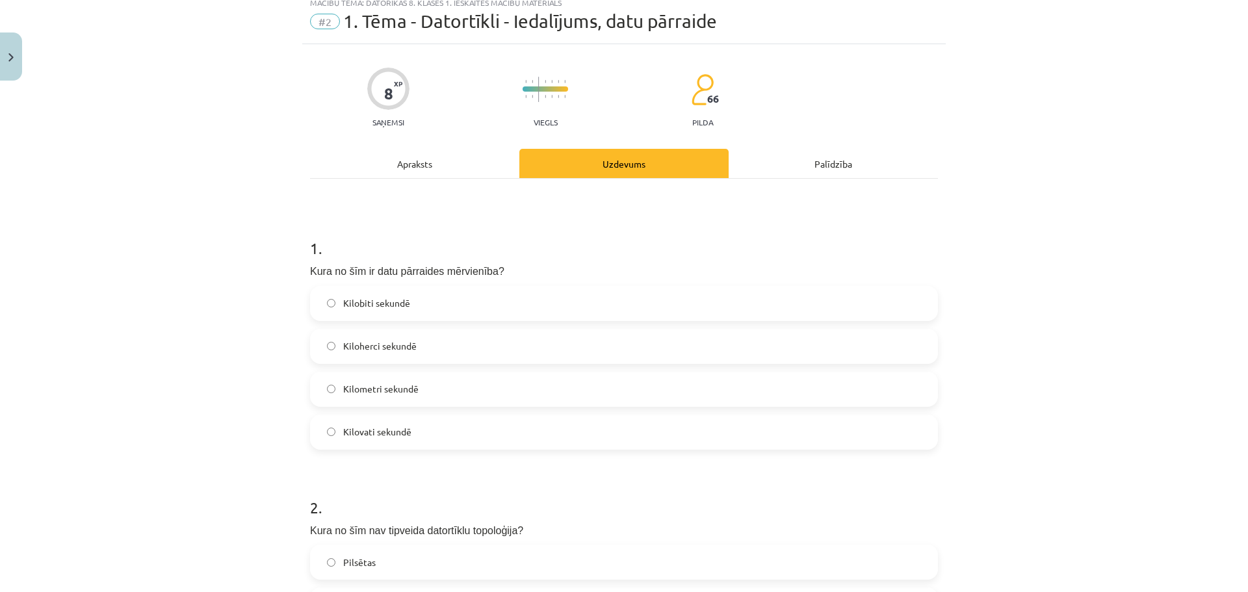
scroll to position [33, 0]
